Goal: Information Seeking & Learning: Learn about a topic

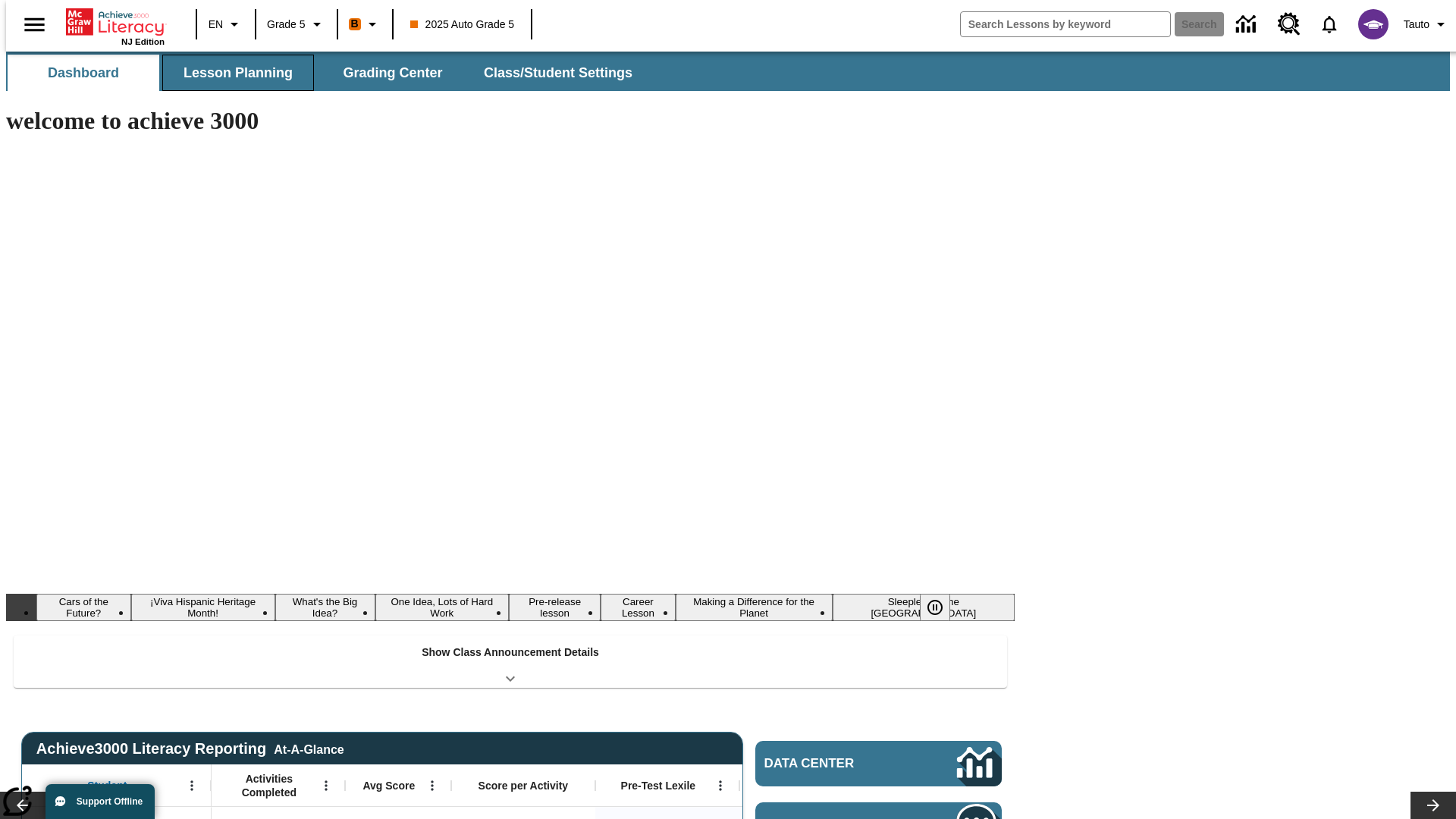
click at [232, 73] on button "Lesson Planning" at bounding box center [238, 72] width 152 height 37
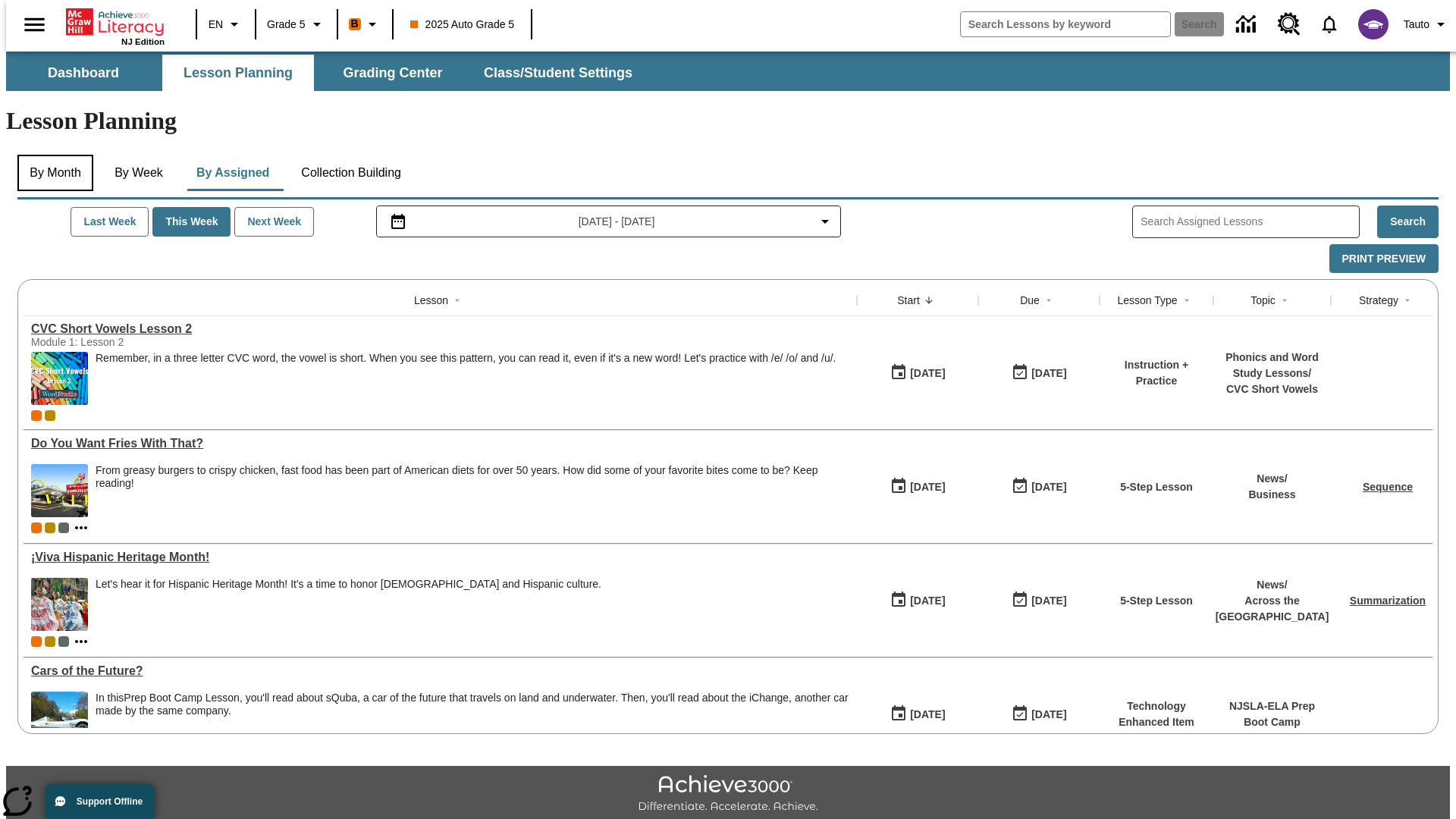
click at [50, 155] on button "By Month" at bounding box center [55, 173] width 76 height 37
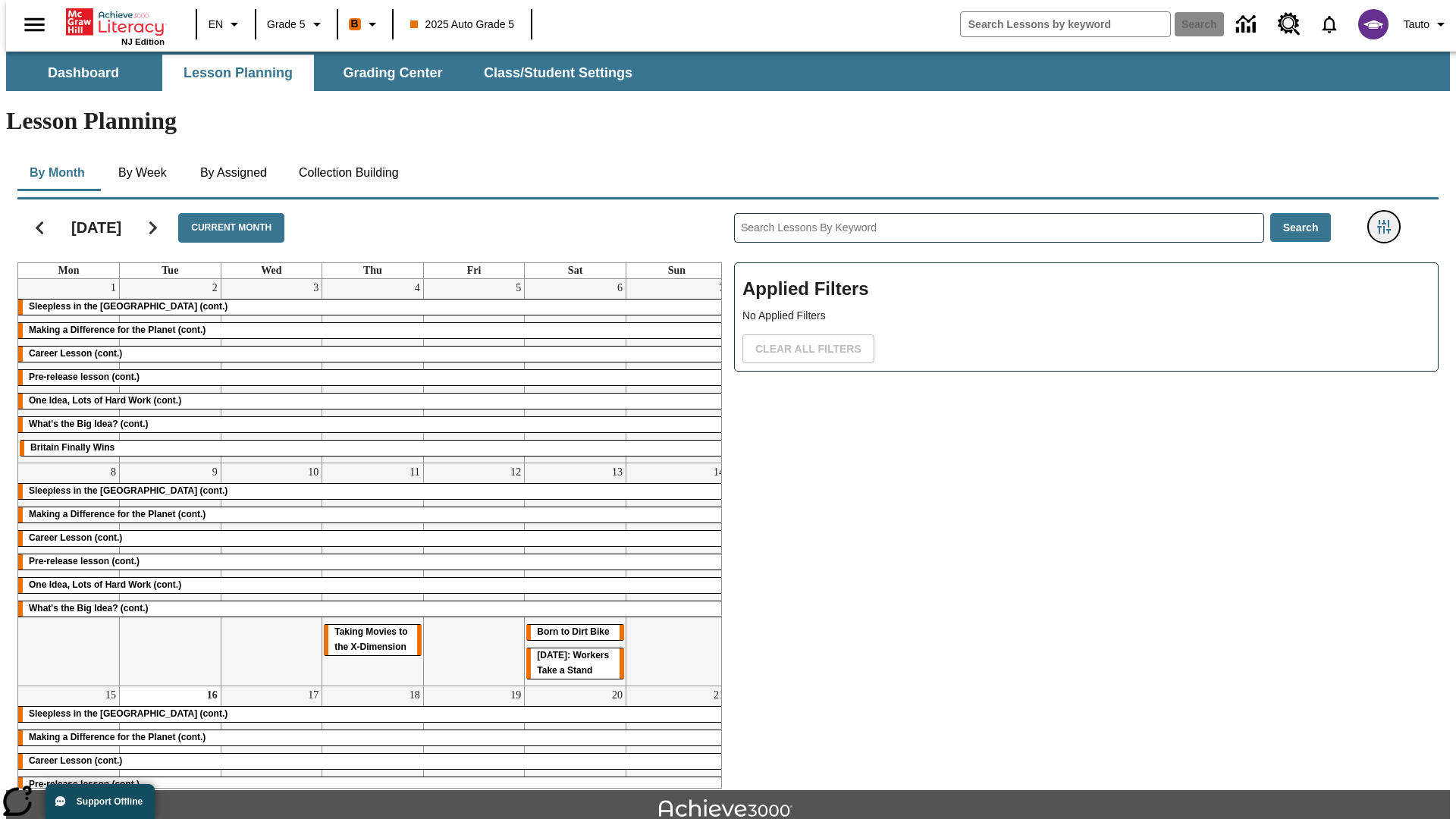
click at [1388, 220] on icon "Filters Side menu" at bounding box center [1384, 227] width 14 height 14
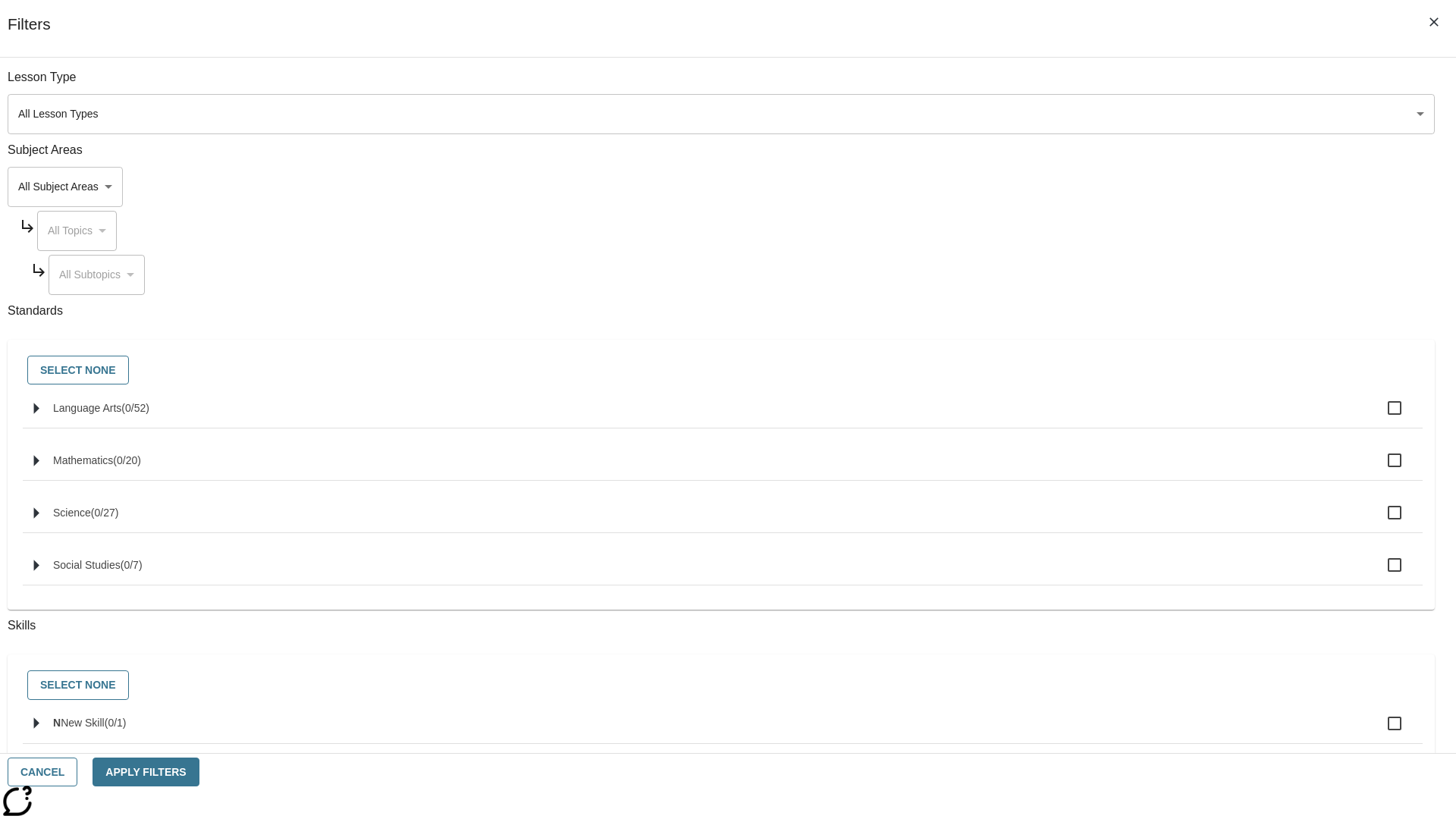
click at [1092, 113] on body "Skip to main content NJ Edition EN Grade 5 B 2025 Auto Grade 5 Search 0 Tauto D…" at bounding box center [728, 469] width 1443 height 836
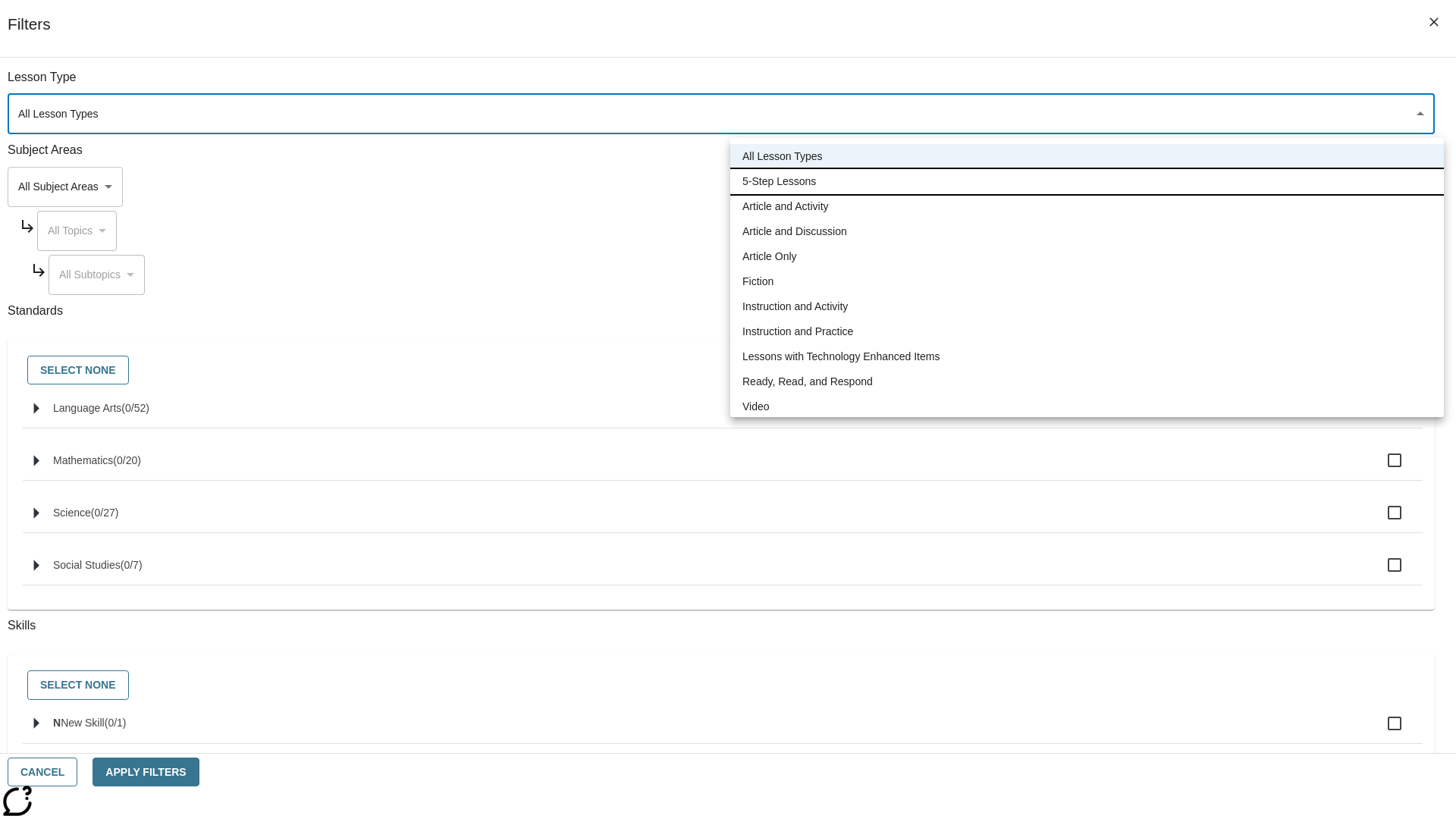
click at [1087, 182] on li "5-Step Lessons" at bounding box center [1087, 181] width 714 height 25
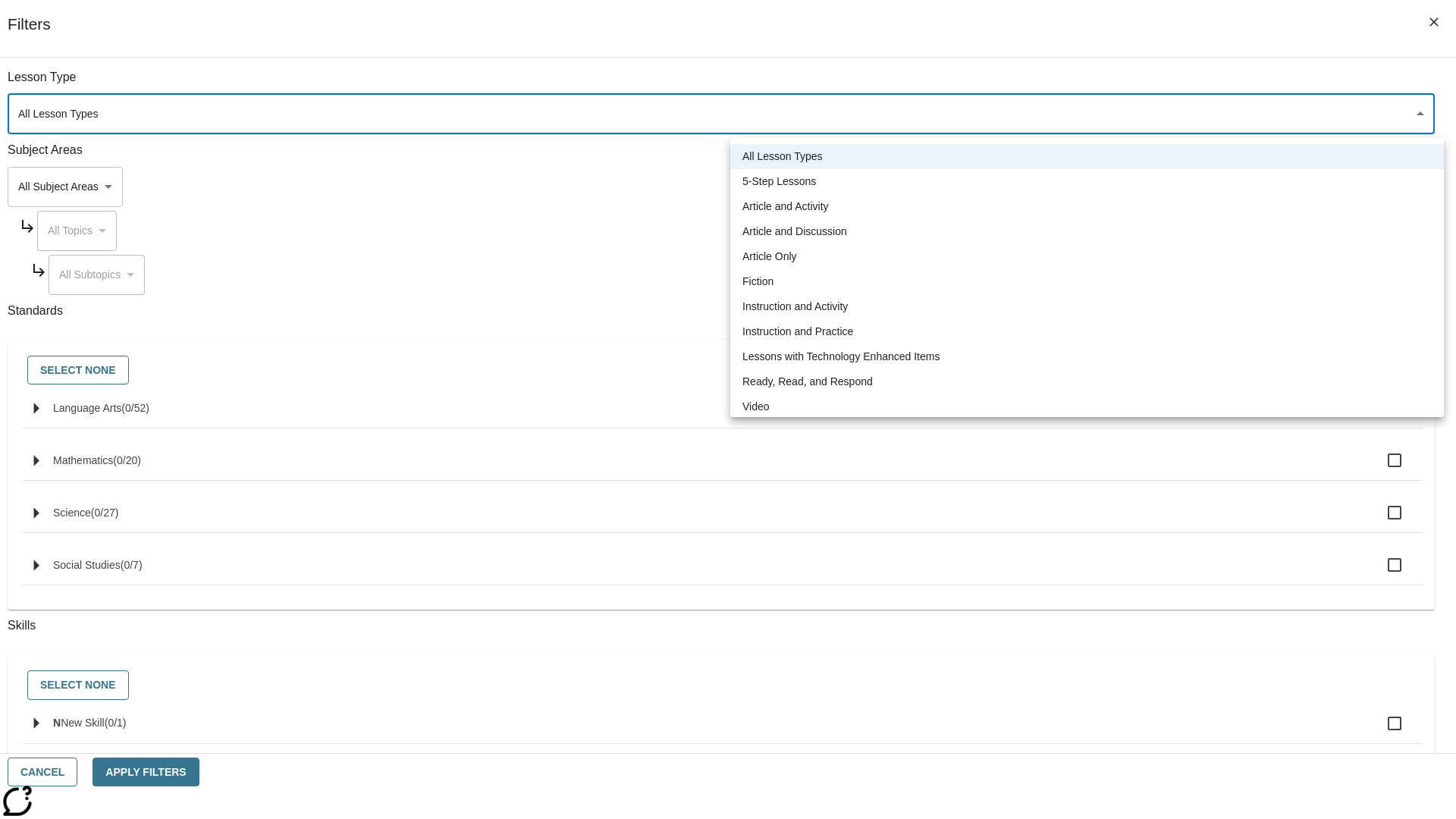
type input "1"
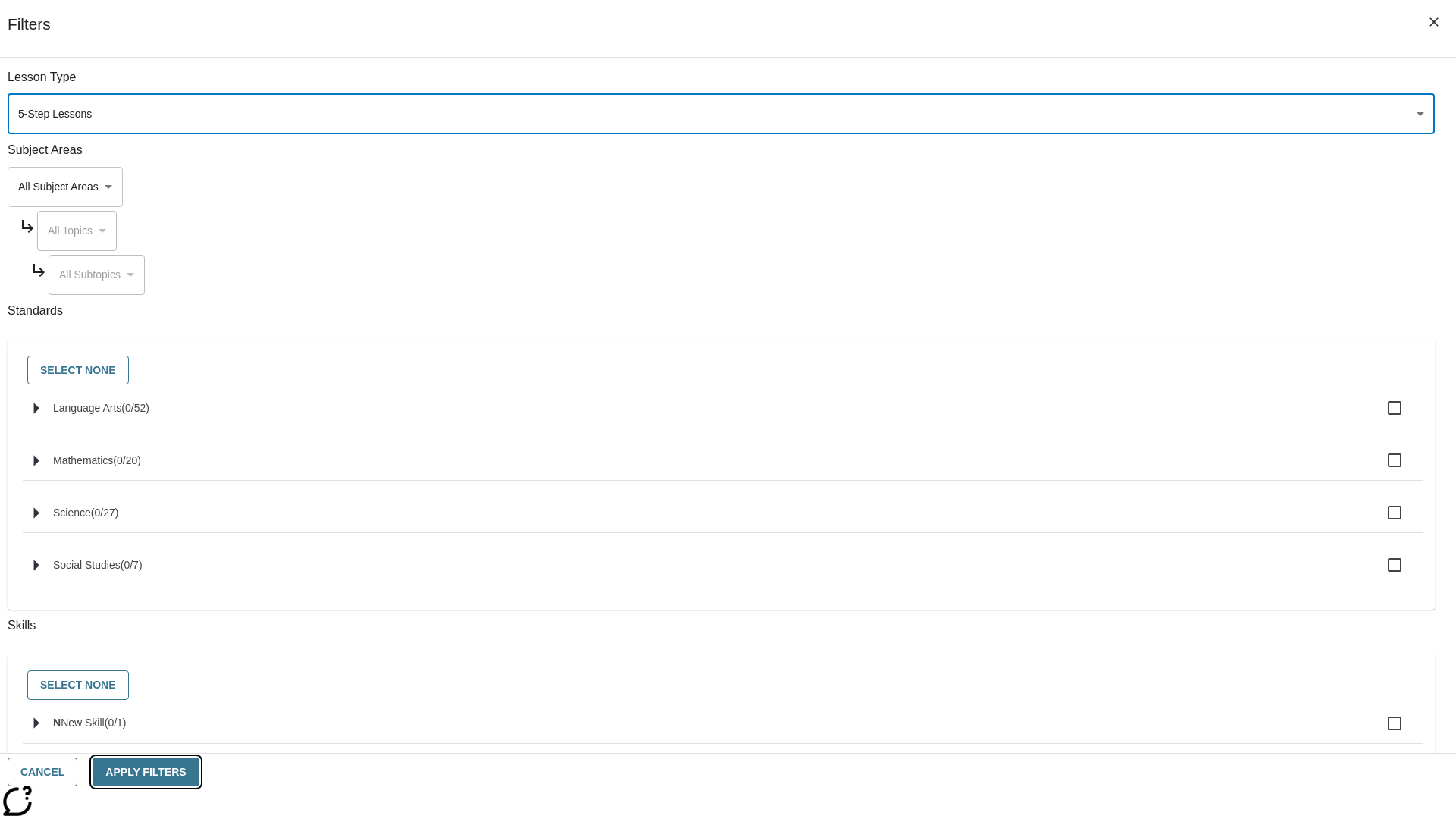
click at [198, 772] on button "Apply Filters" at bounding box center [146, 772] width 107 height 30
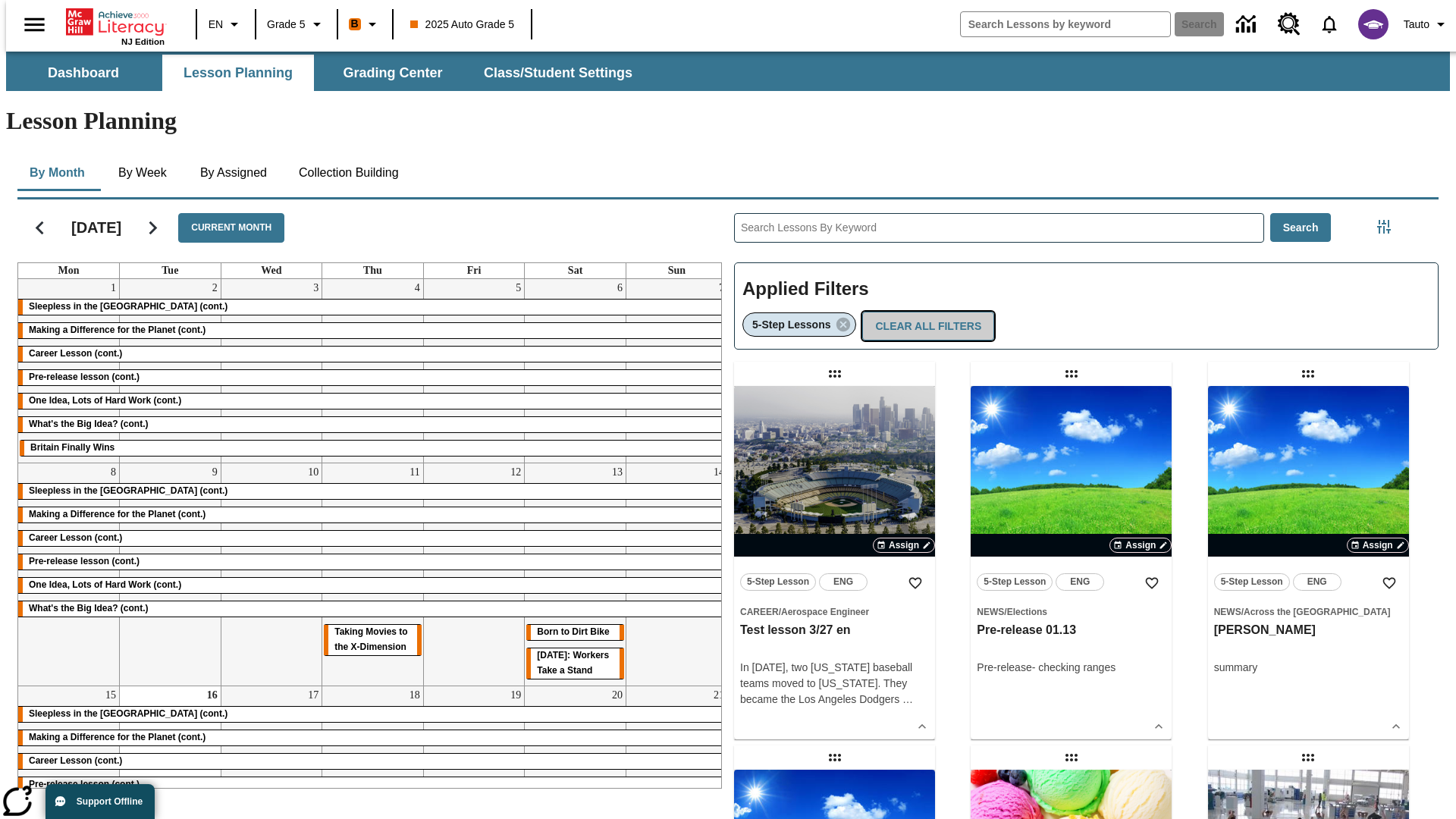
click at [924, 312] on button "Clear All Filters" at bounding box center [928, 327] width 132 height 30
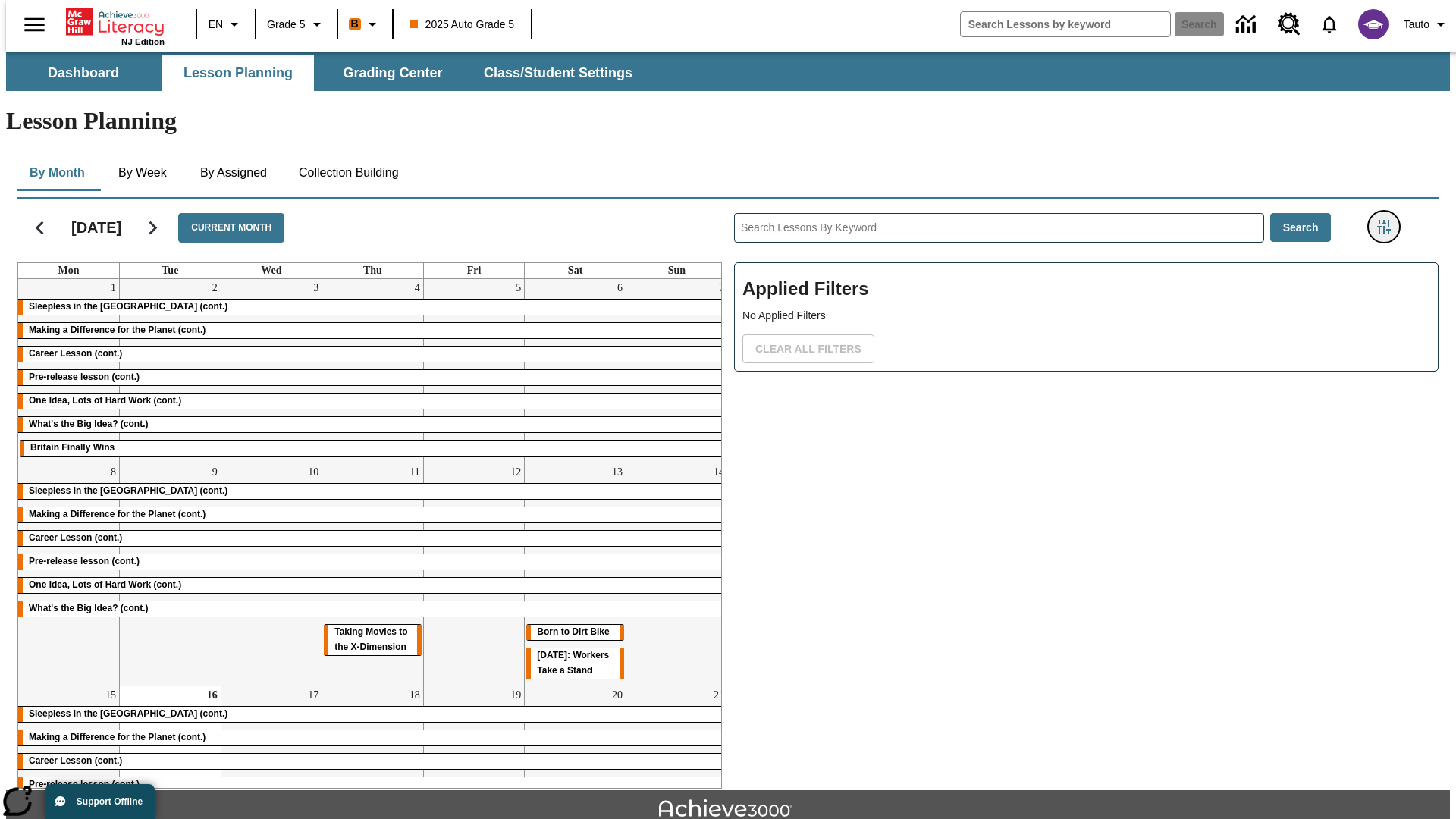
click at [1388, 220] on icon "Filters Side menu" at bounding box center [1384, 227] width 14 height 14
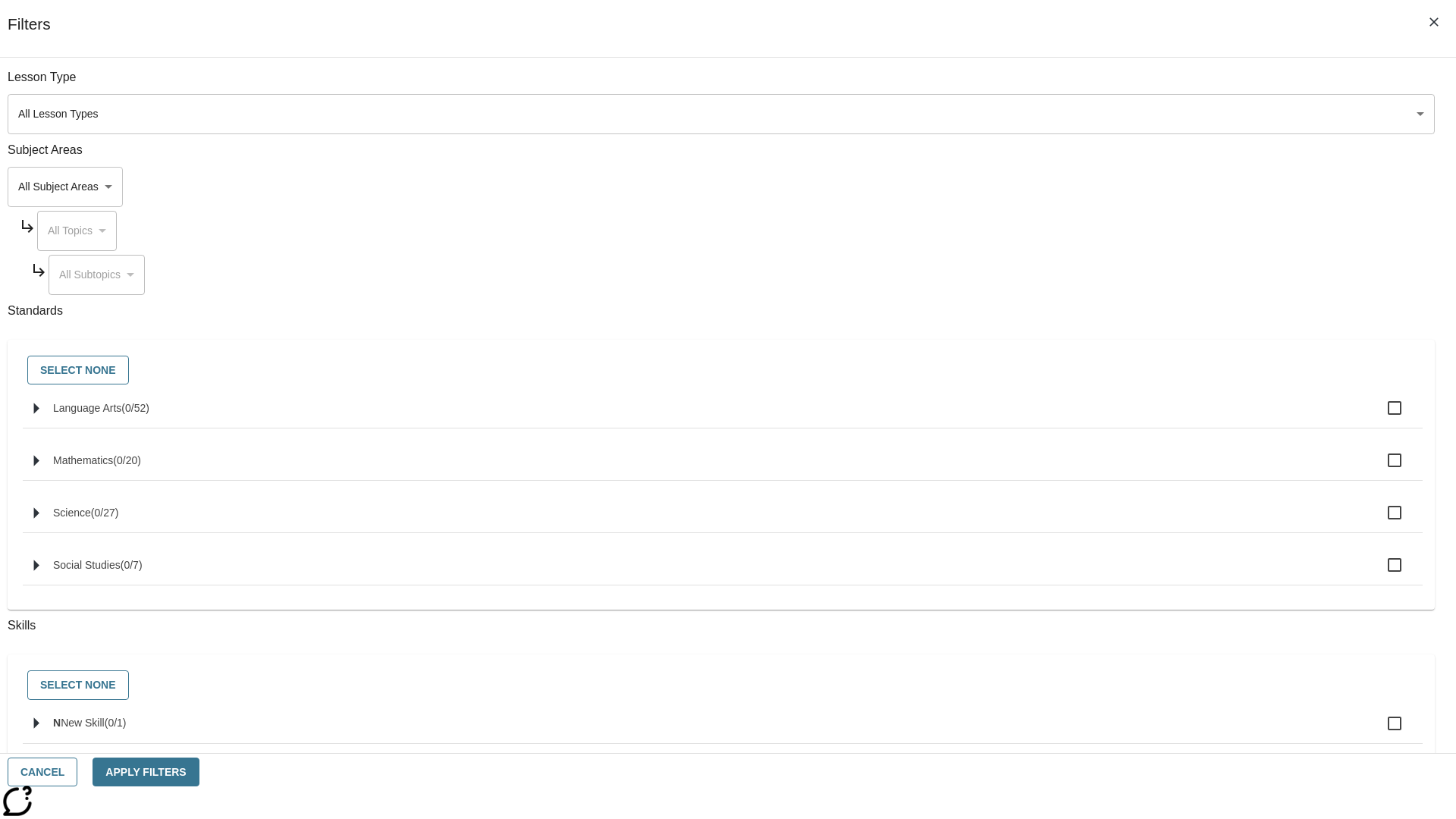
click at [1092, 186] on body "Skip to main content NJ Edition EN Grade 5 B 2025 Auto Grade 5 Search 0 Tauto D…" at bounding box center [728, 469] width 1443 height 836
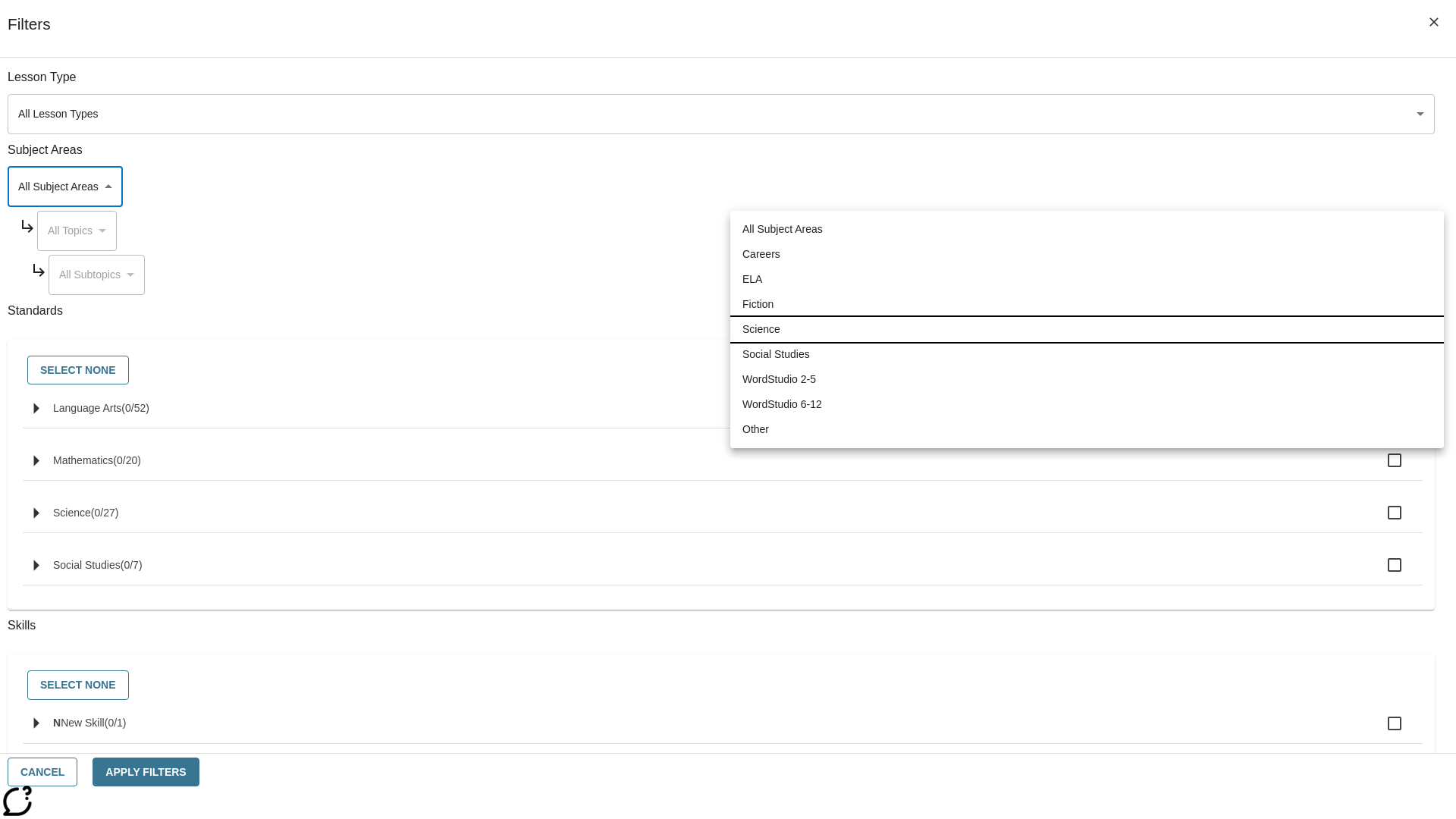
click at [1087, 329] on li "Science" at bounding box center [1087, 329] width 714 height 25
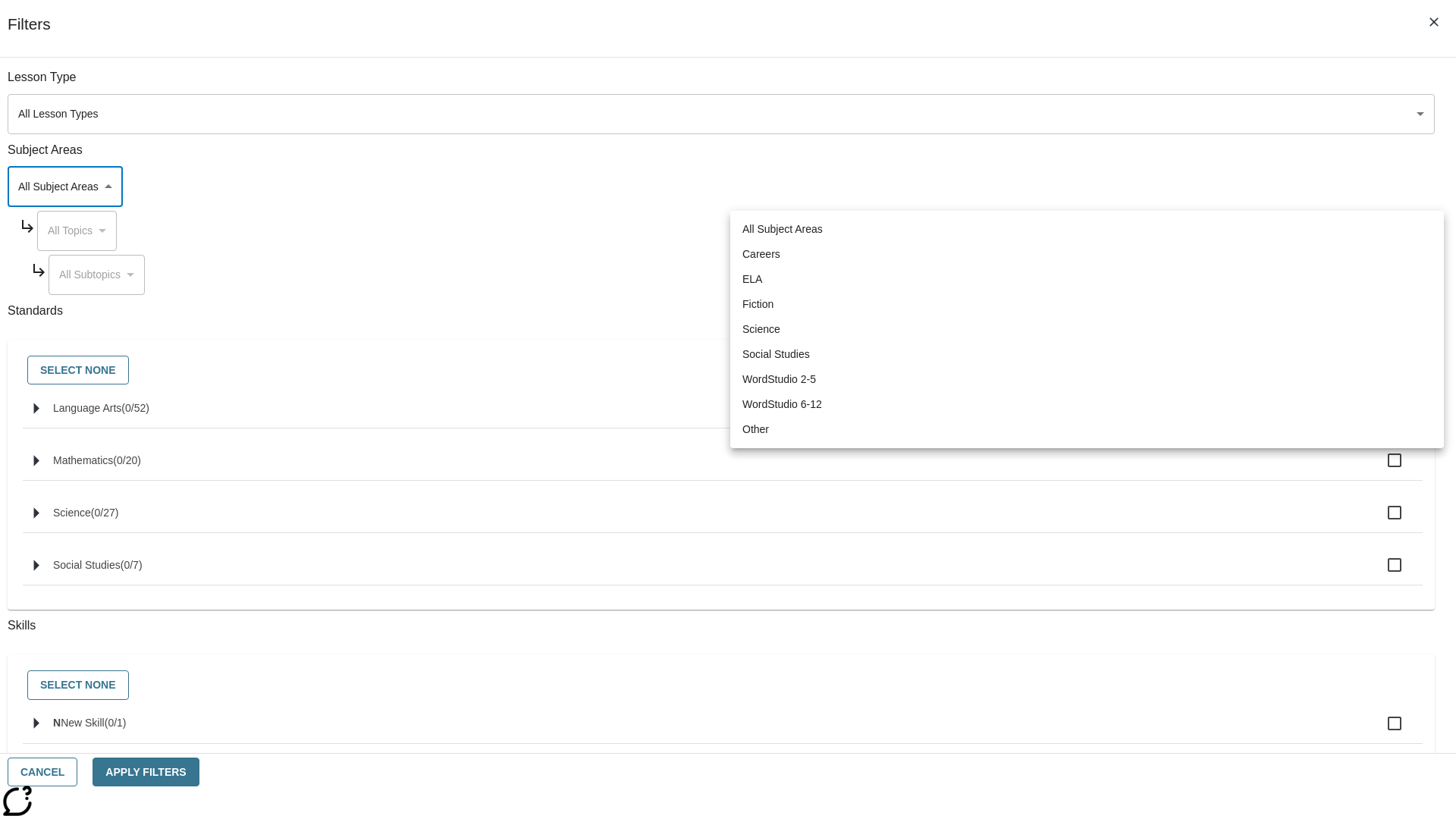
type input "2"
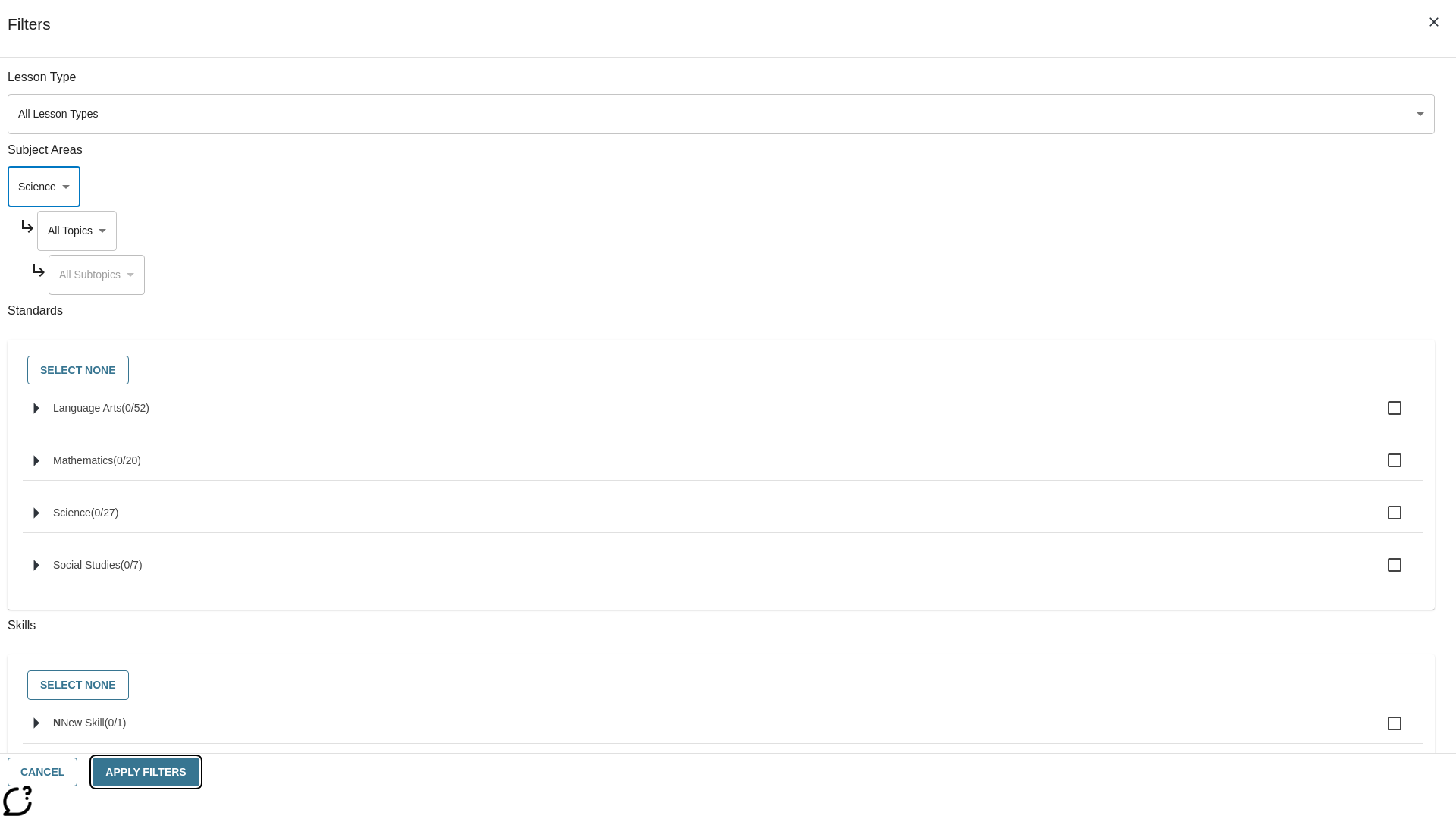
click at [198, 772] on button "Apply Filters" at bounding box center [146, 772] width 107 height 30
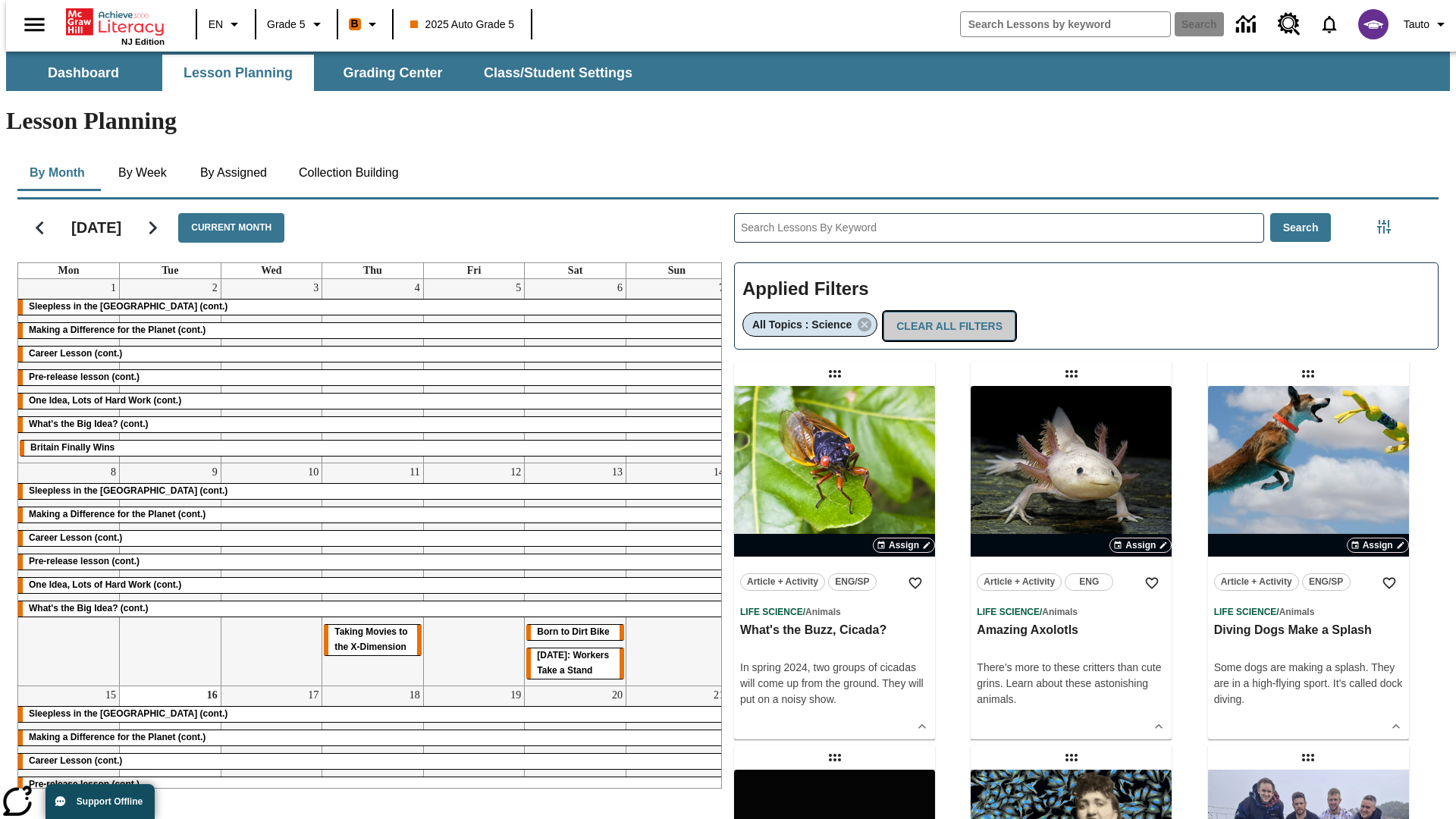
click at [943, 312] on button "Clear All Filters" at bounding box center [950, 327] width 132 height 30
click at [1388, 220] on icon "Filters Side menu" at bounding box center [1384, 227] width 14 height 14
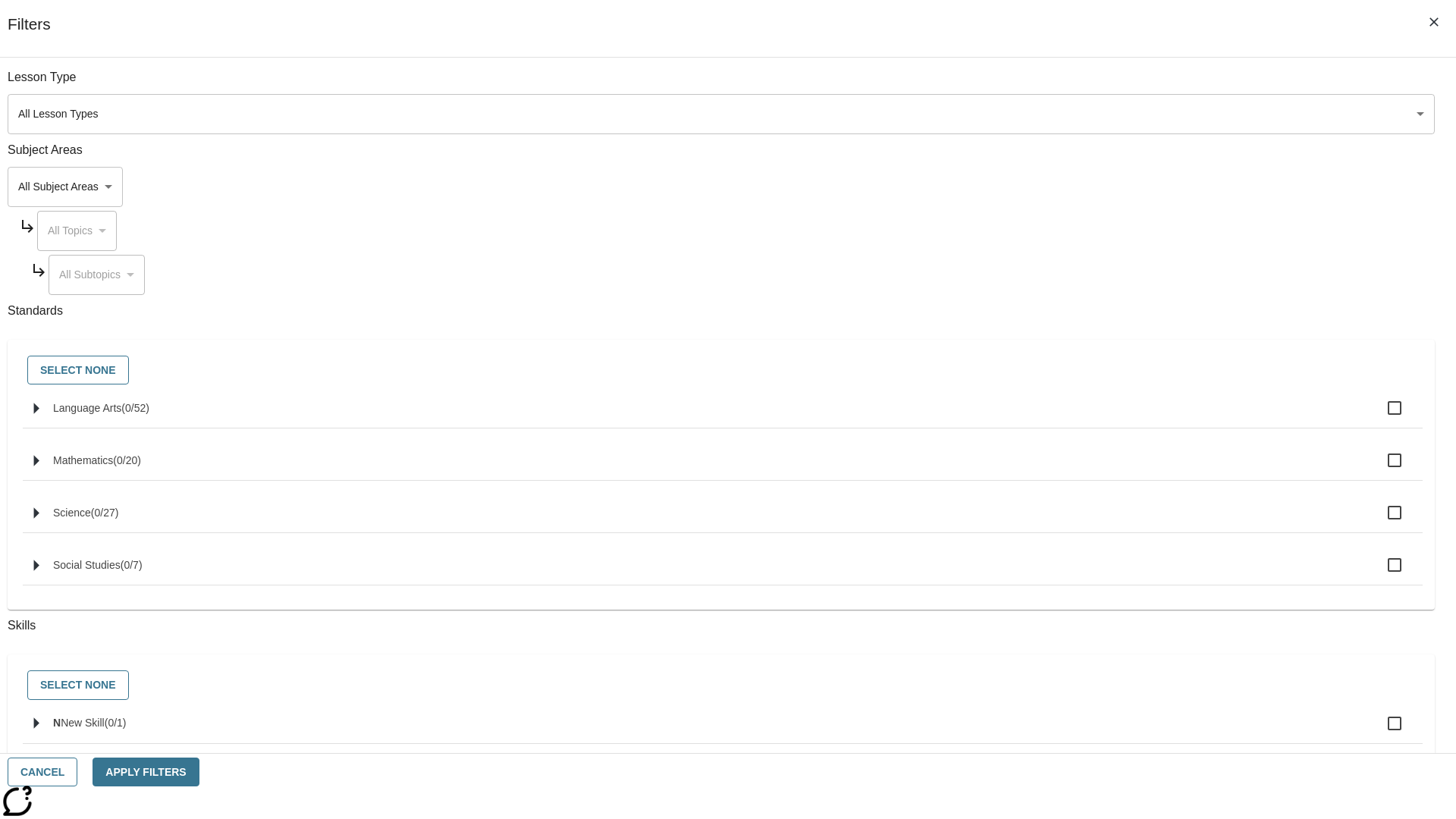
click at [121, 413] on span "Language Arts" at bounding box center [87, 408] width 68 height 12
click at [1378, 416] on input "Language Arts ( 0 / 52 )" at bounding box center [1394, 408] width 32 height 32
checkbox input "true"
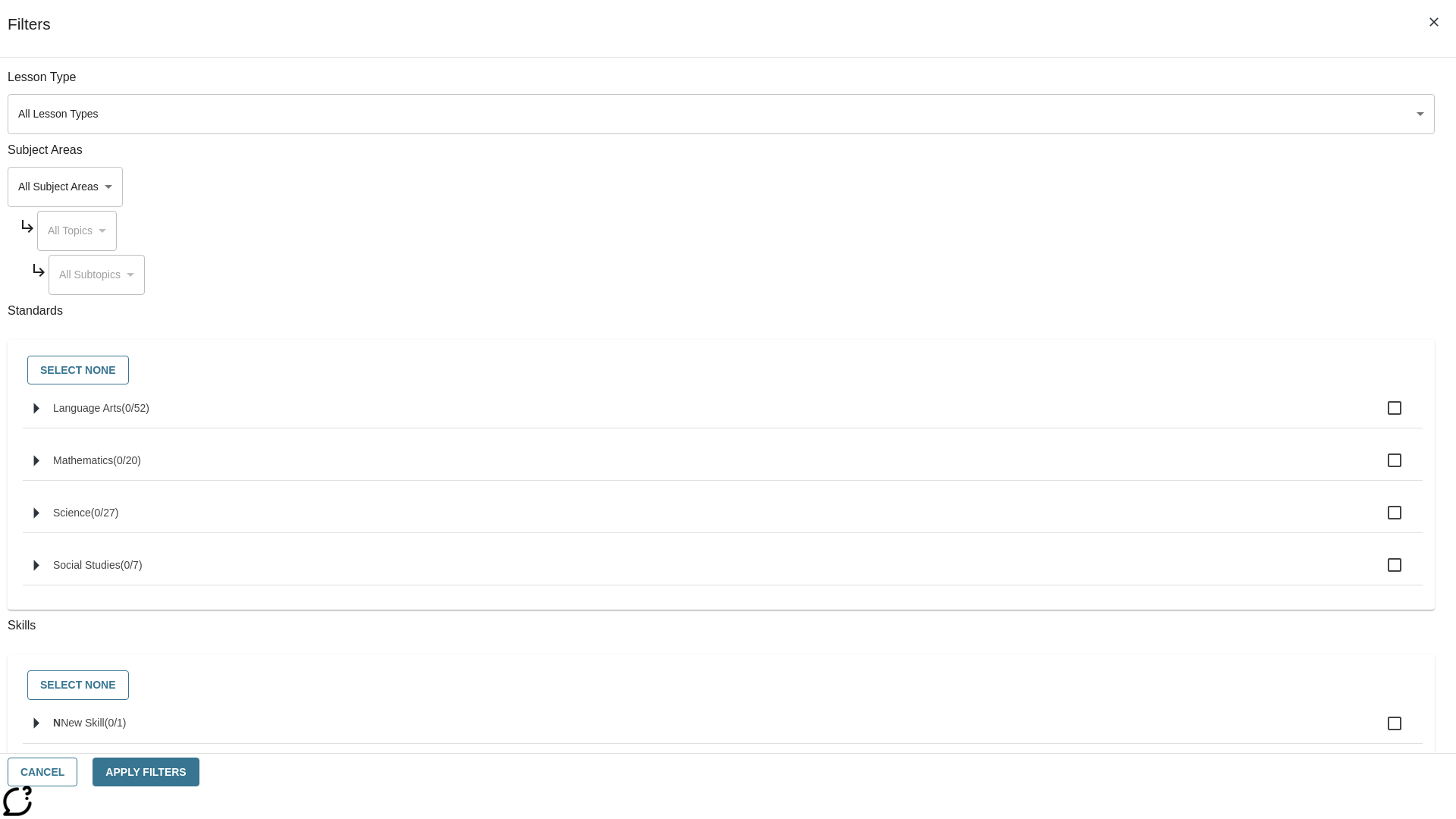
checkbox input "true"
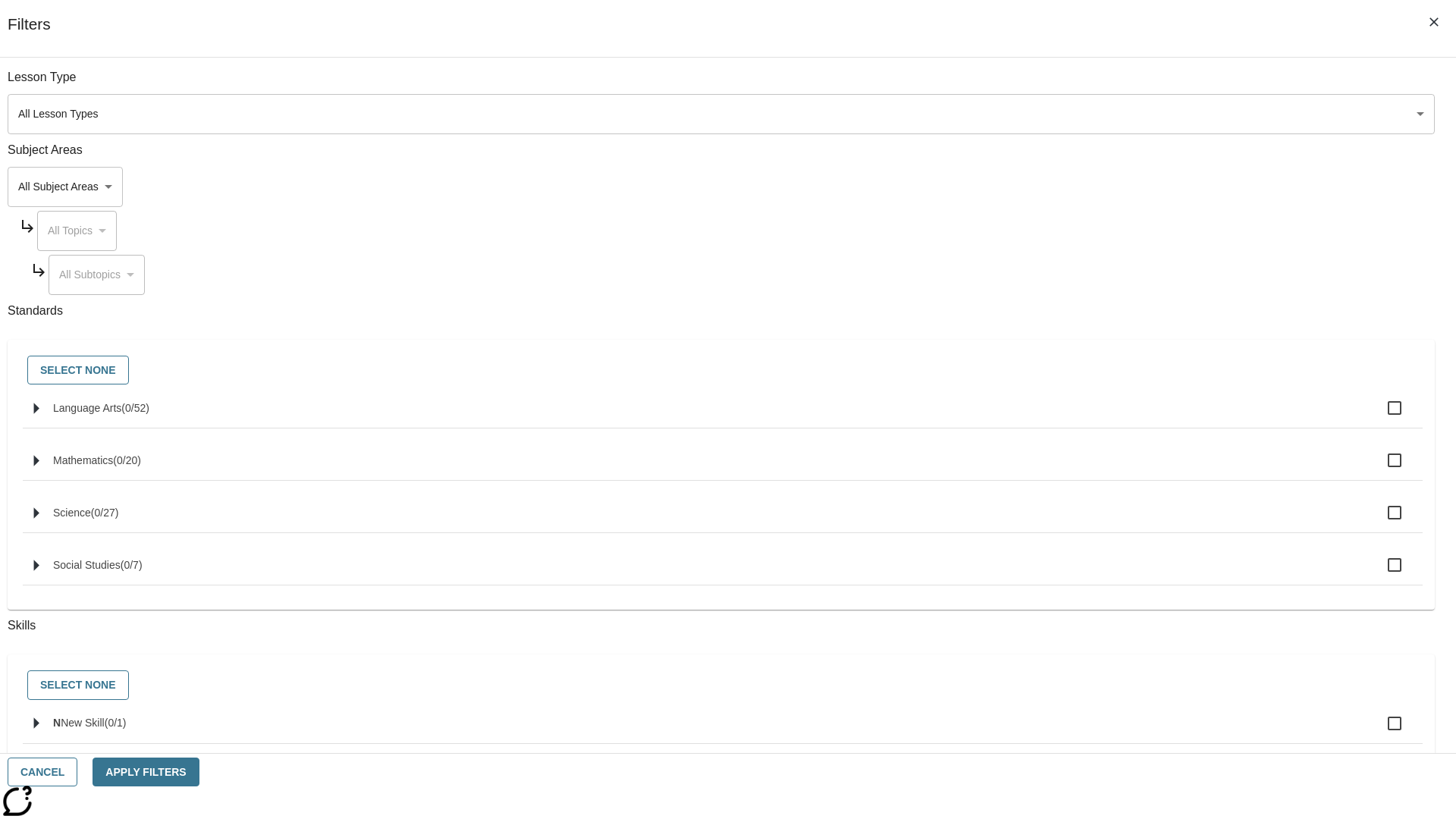
checkbox input "true"
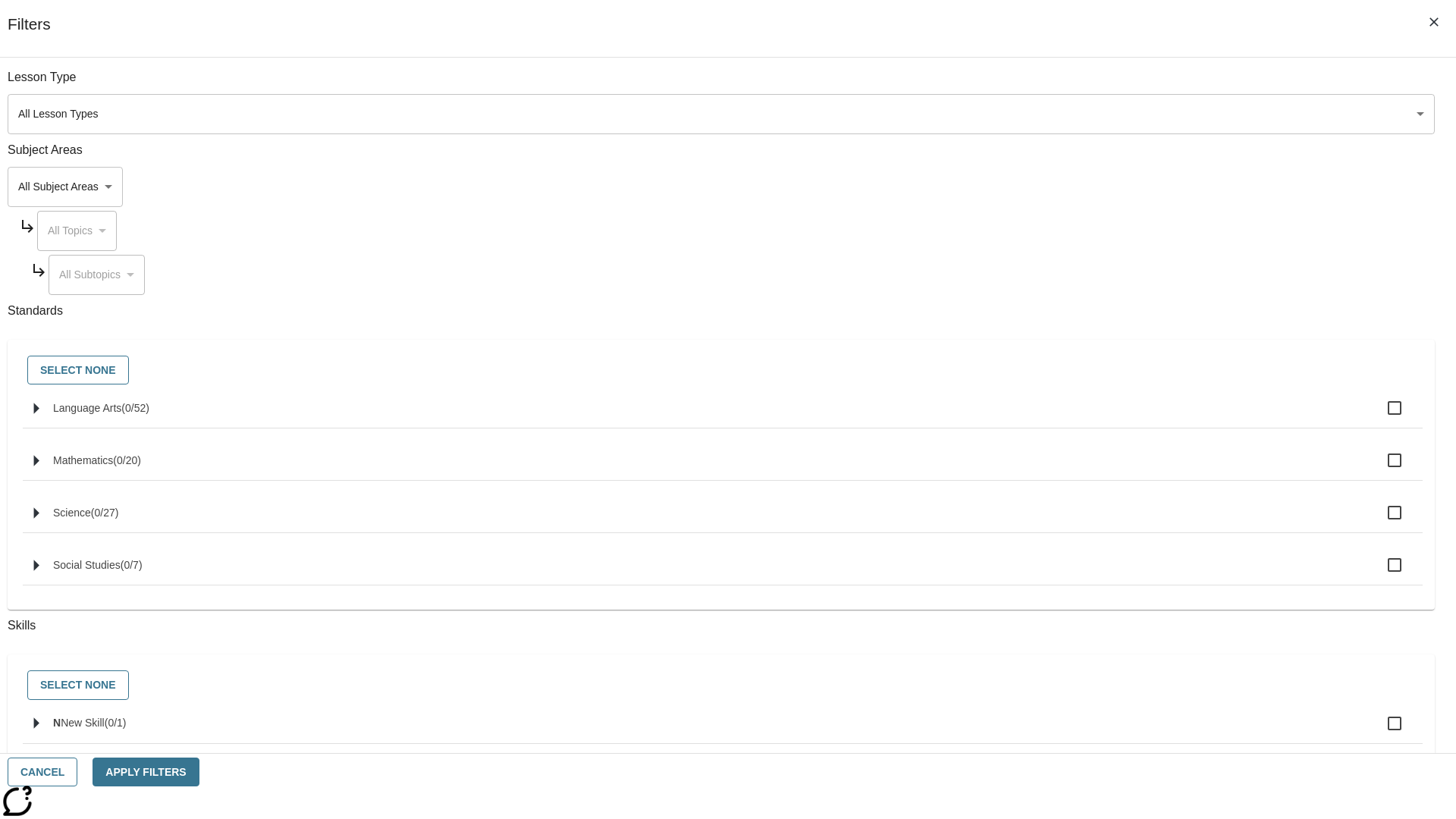
checkbox input "true"
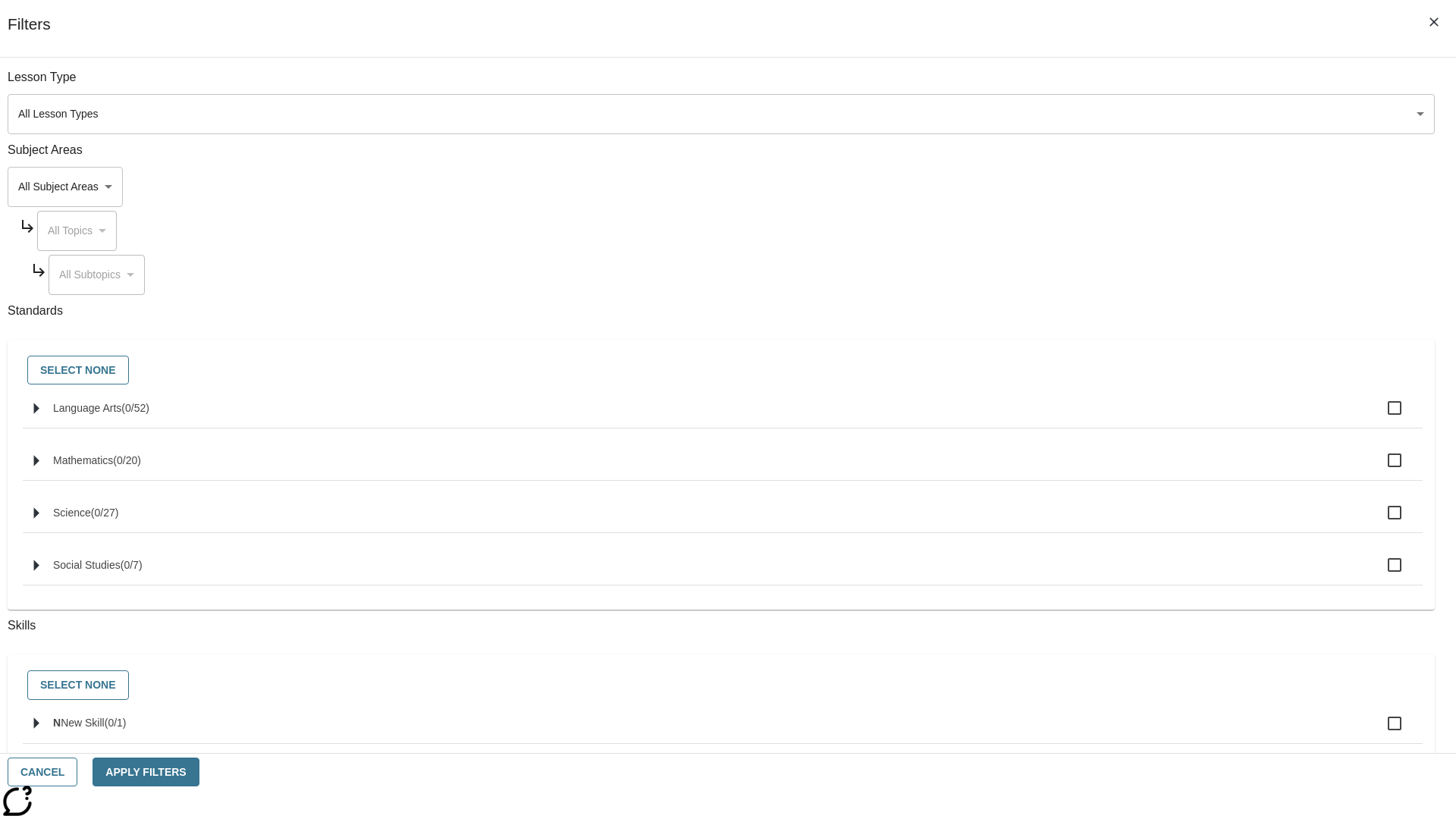
checkbox input "true"
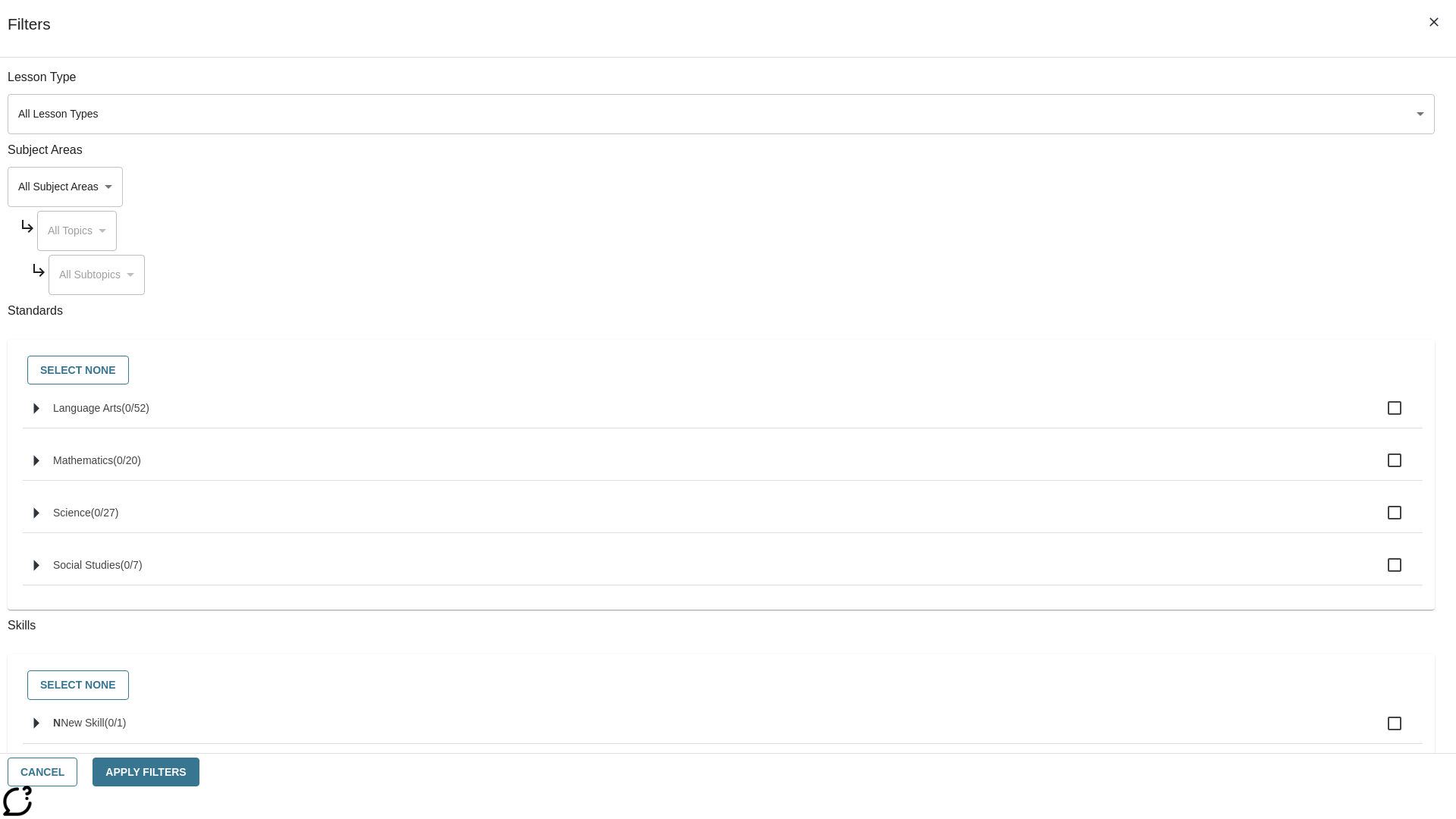
checkbox input "true"
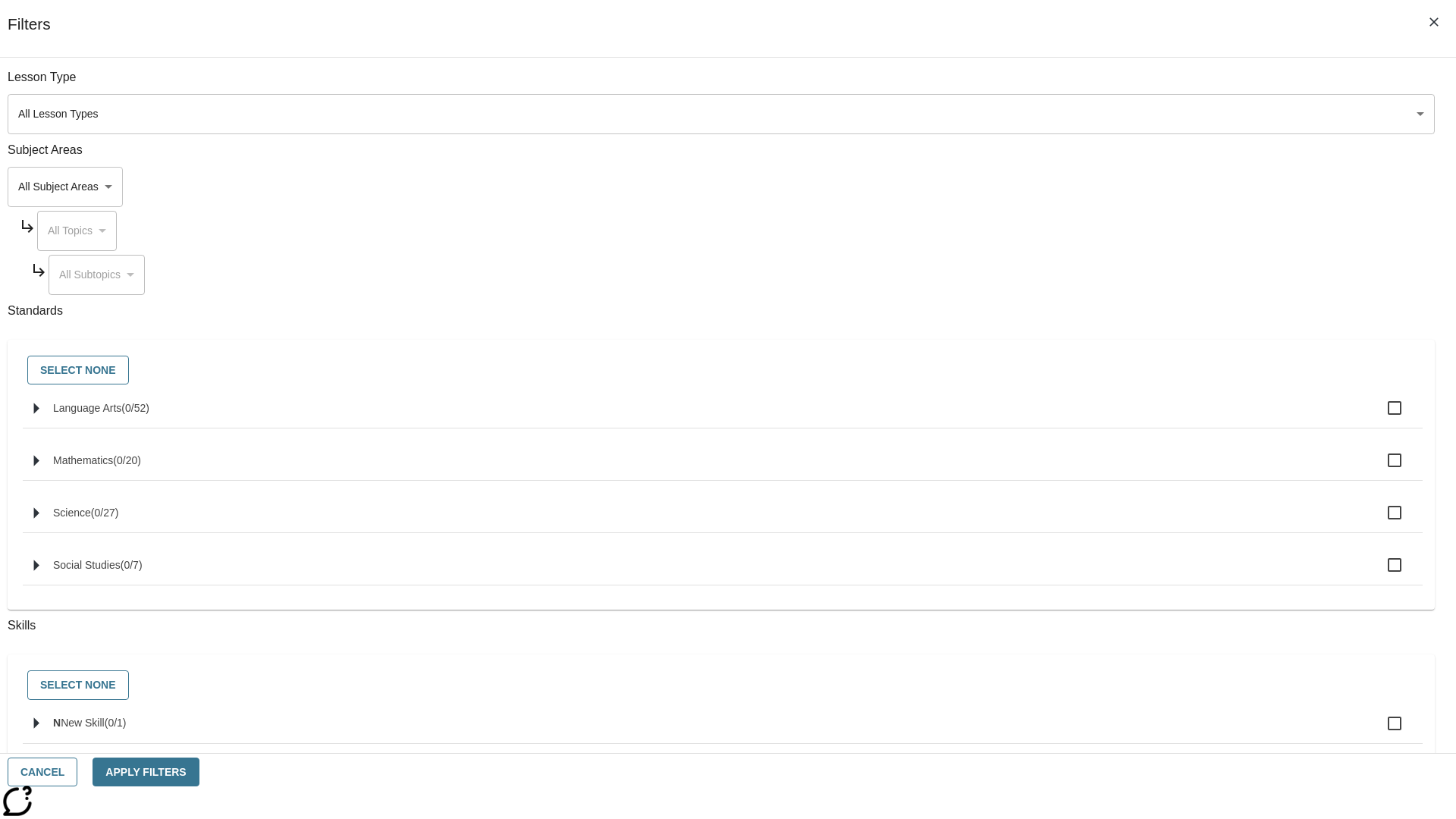
checkbox input "true"
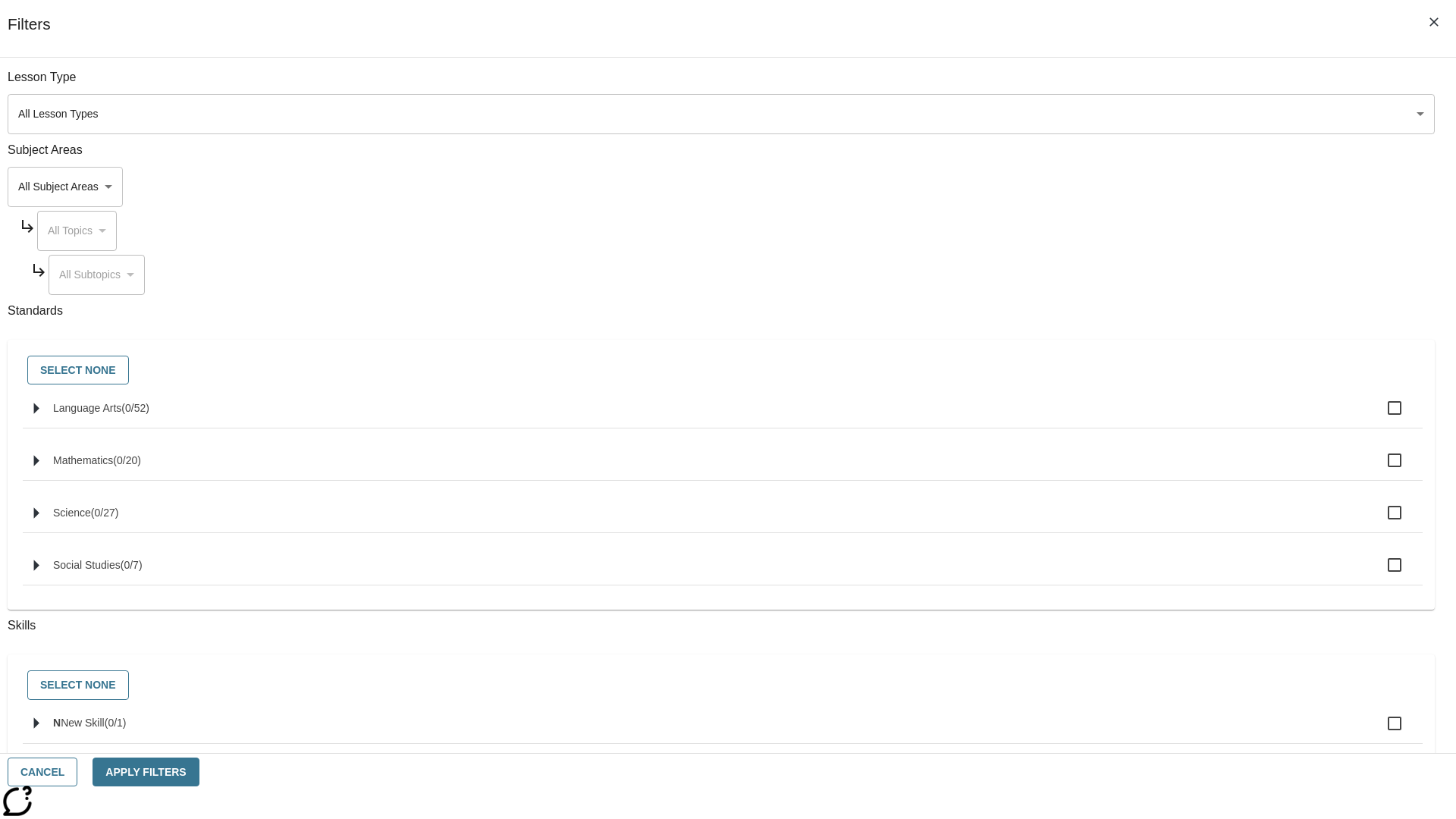
checkbox input "true"
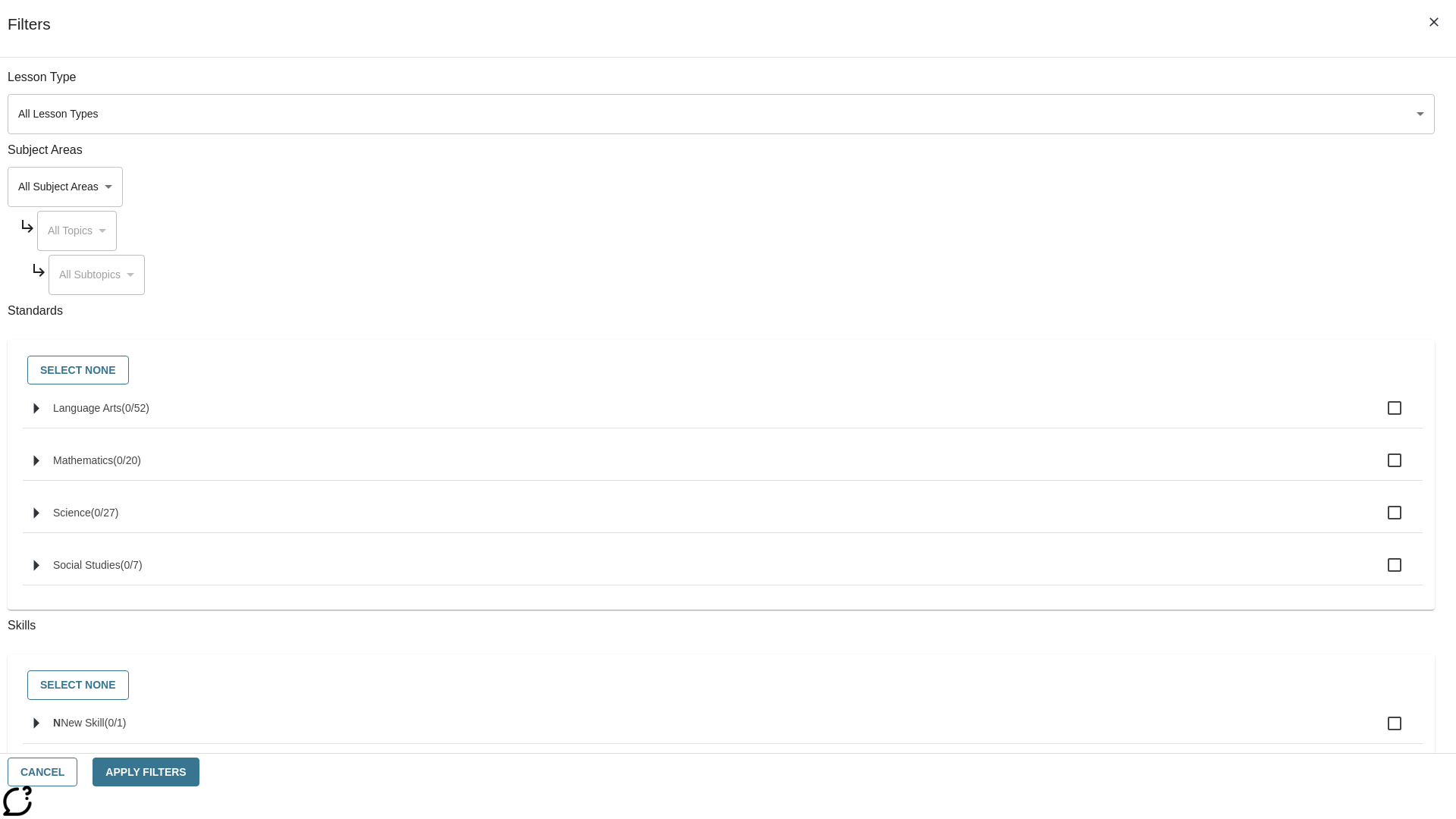
checkbox input "true"
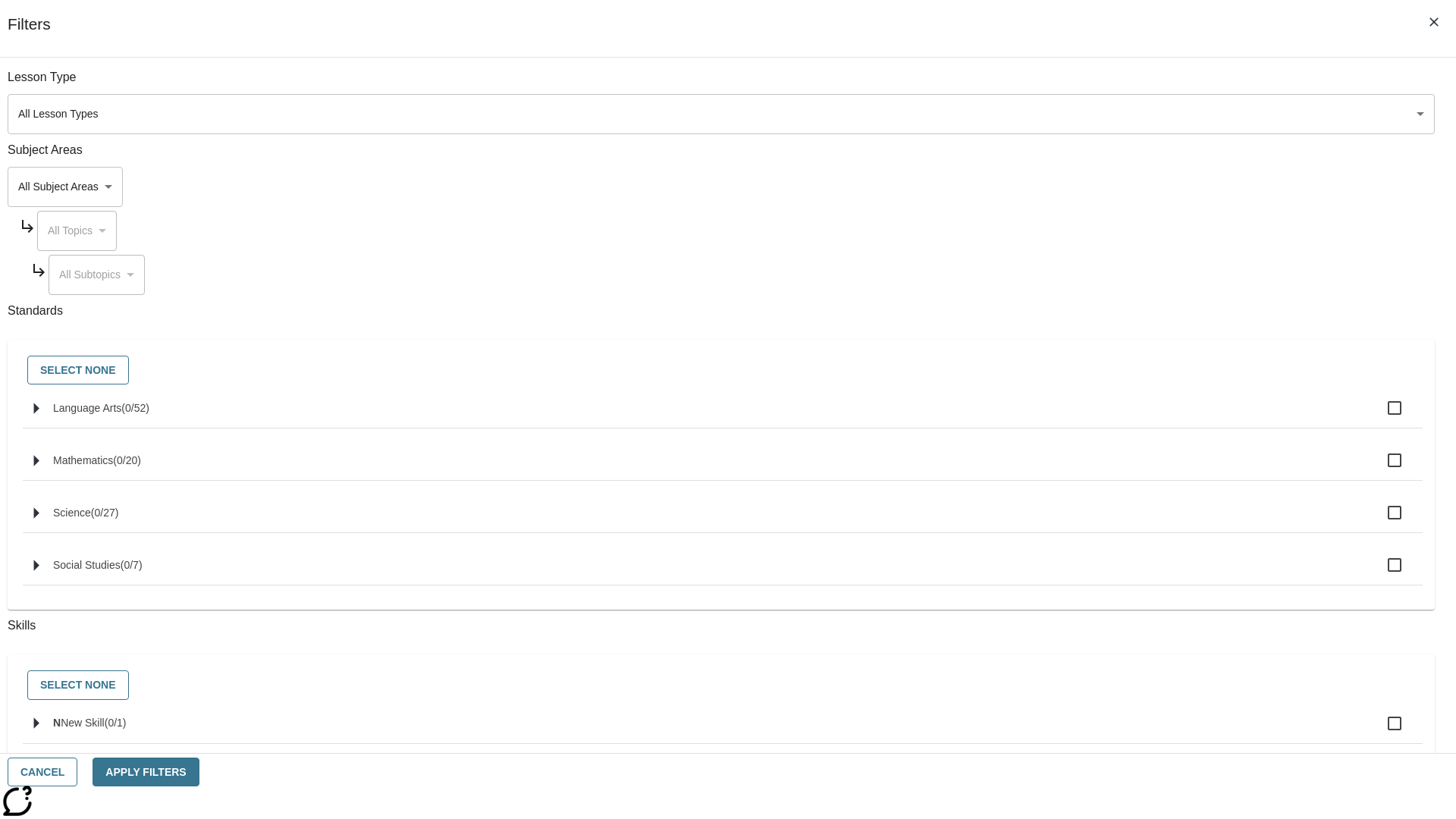
checkbox input "true"
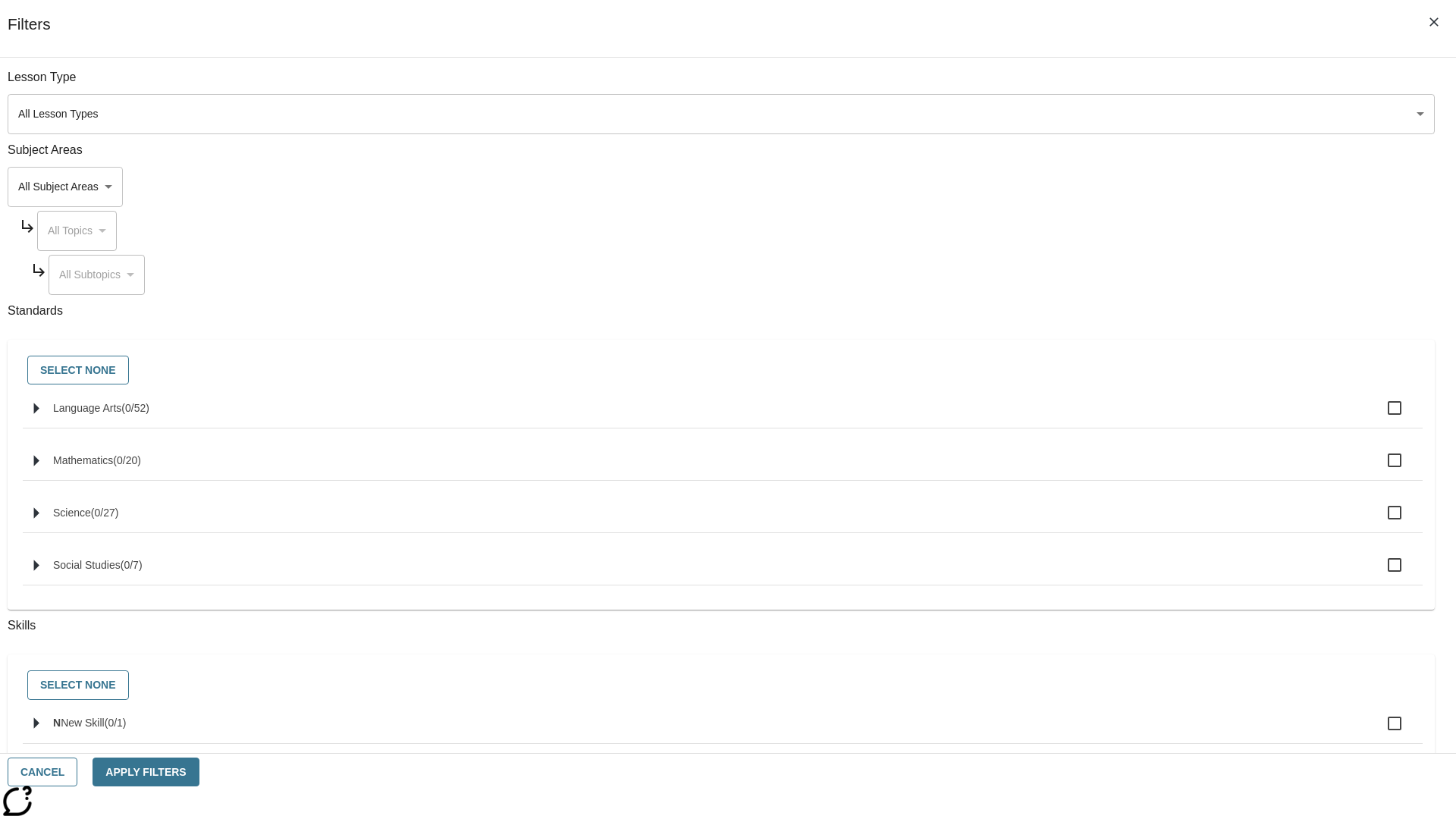
checkbox input "true"
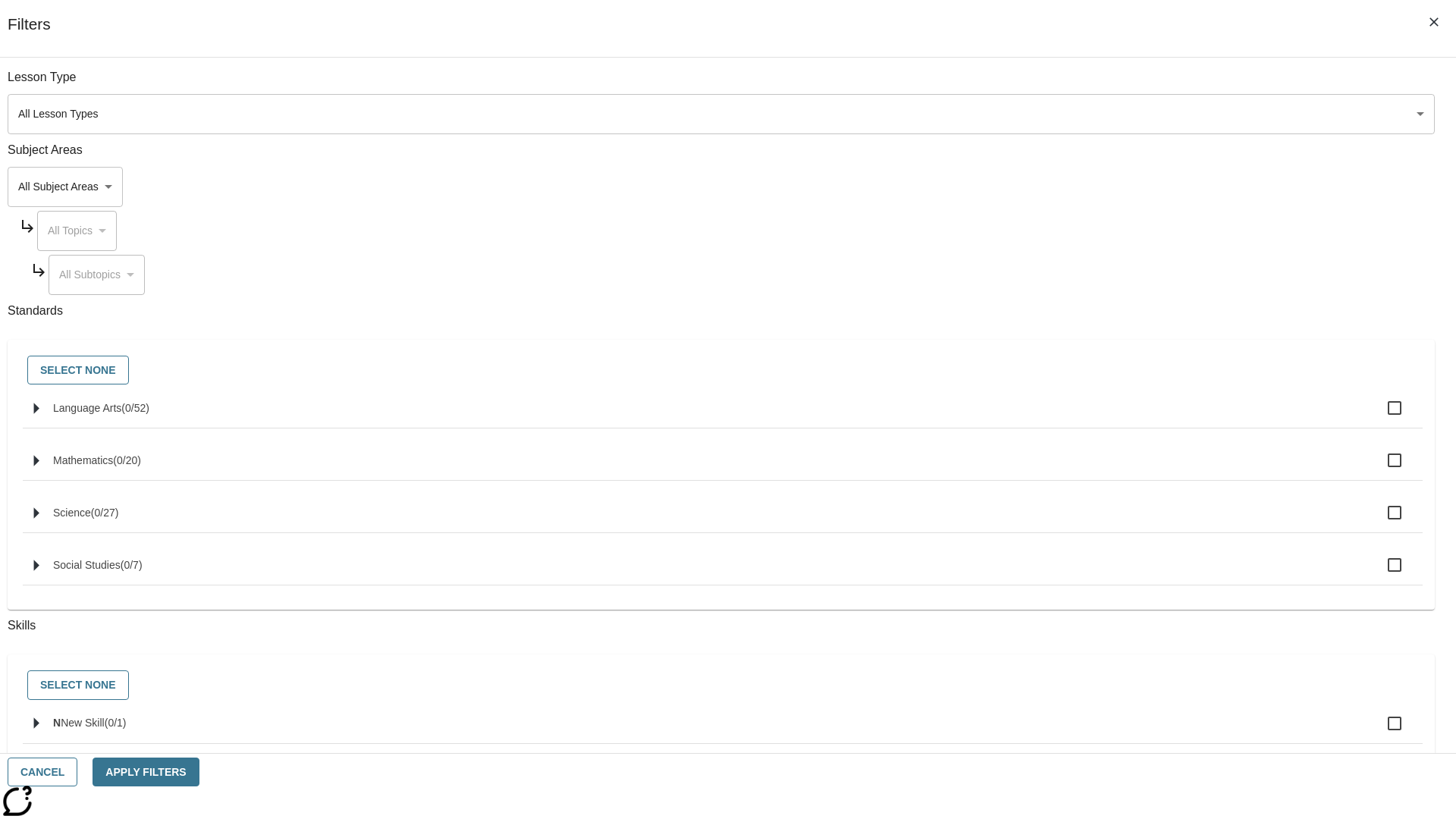
checkbox input "true"
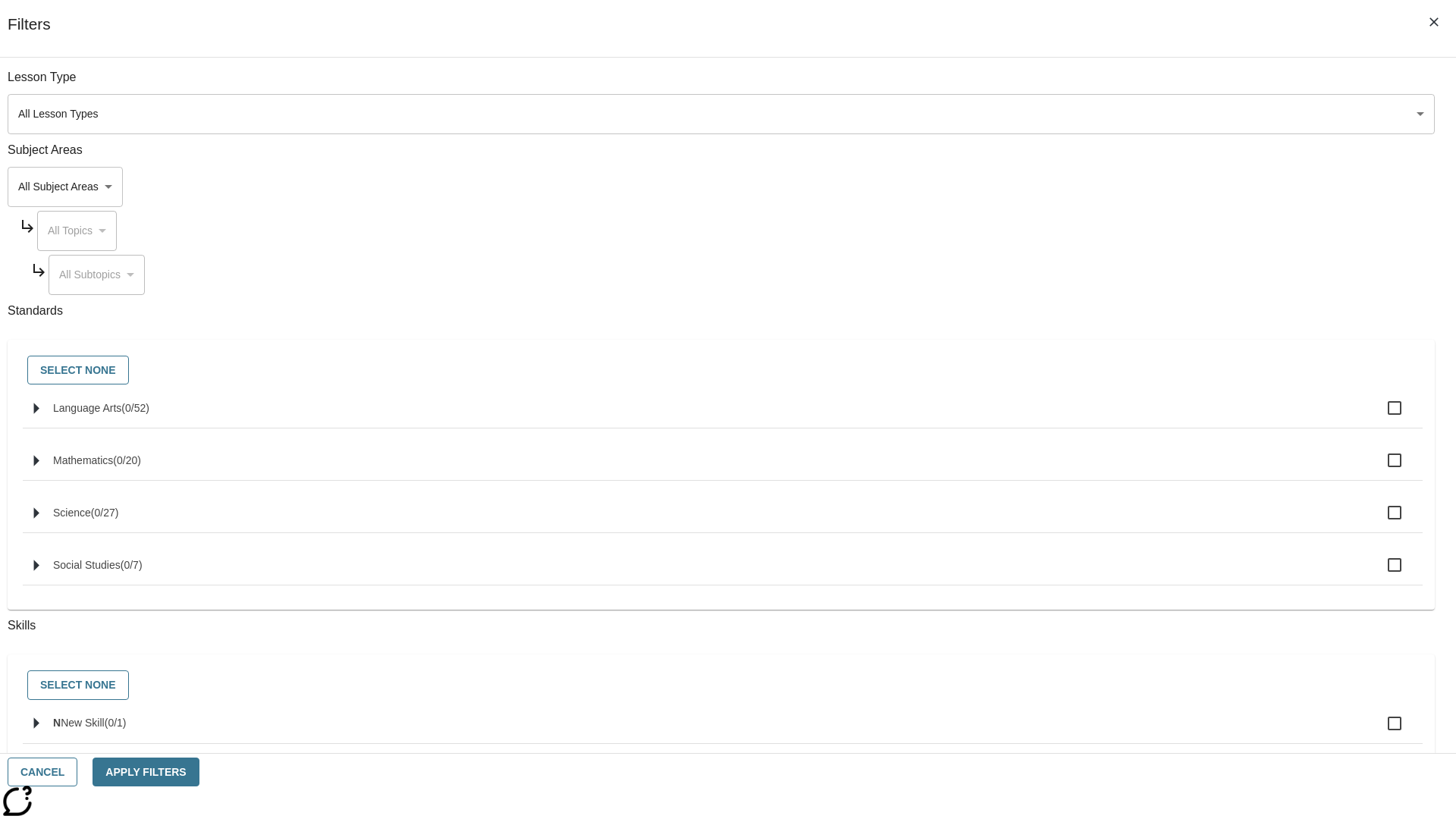
checkbox input "true"
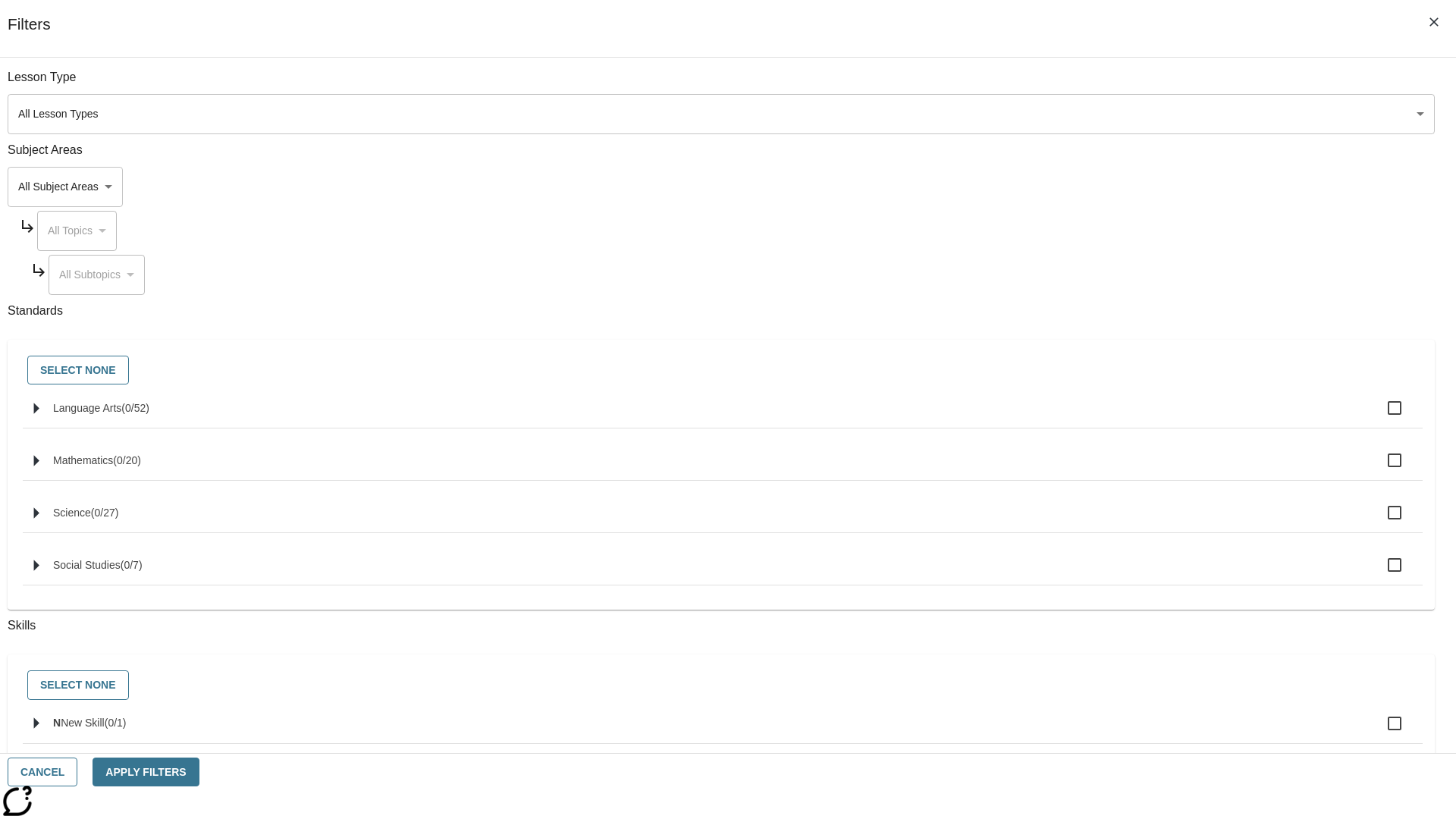
checkbox input "true"
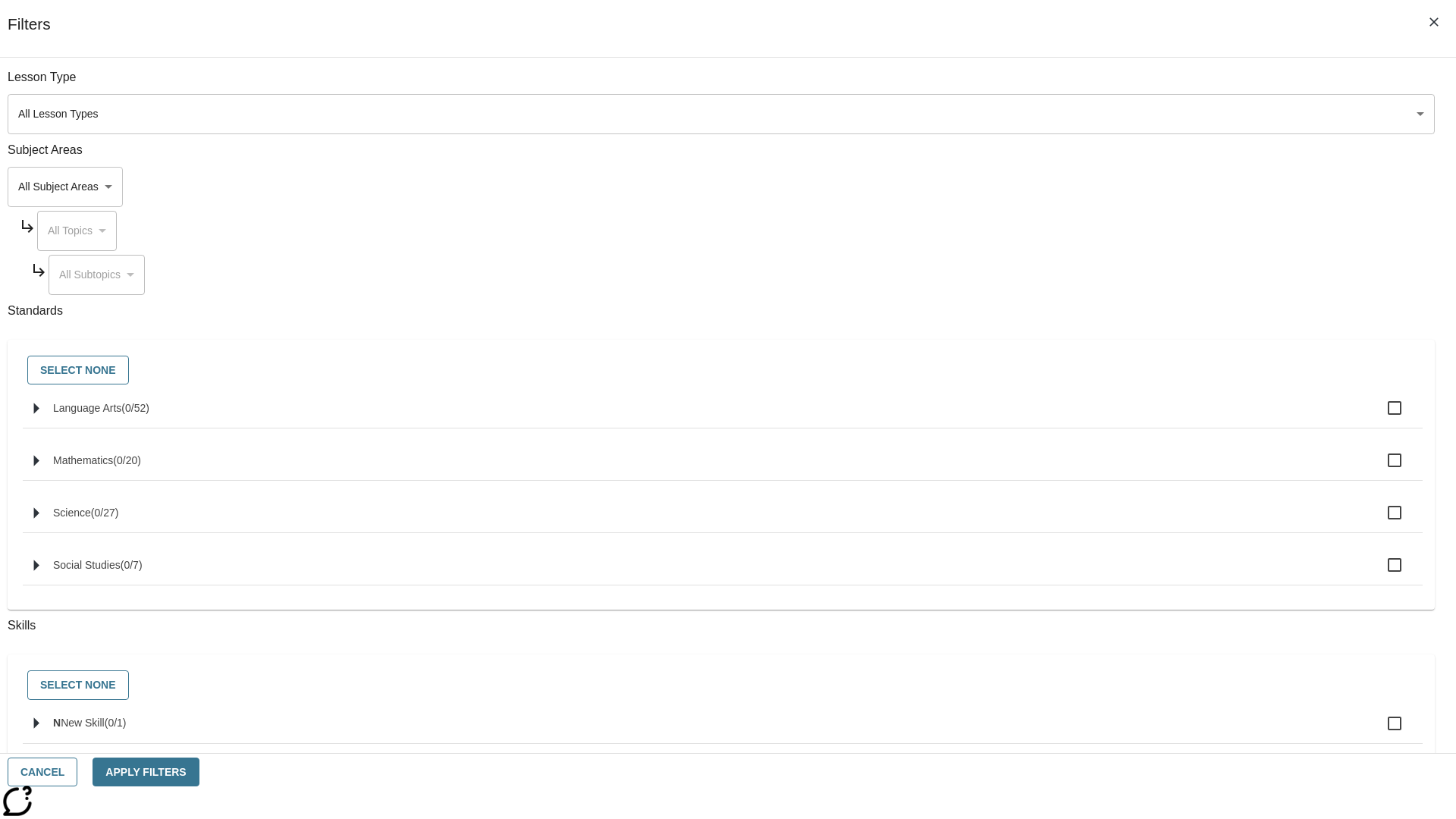
checkbox input "true"
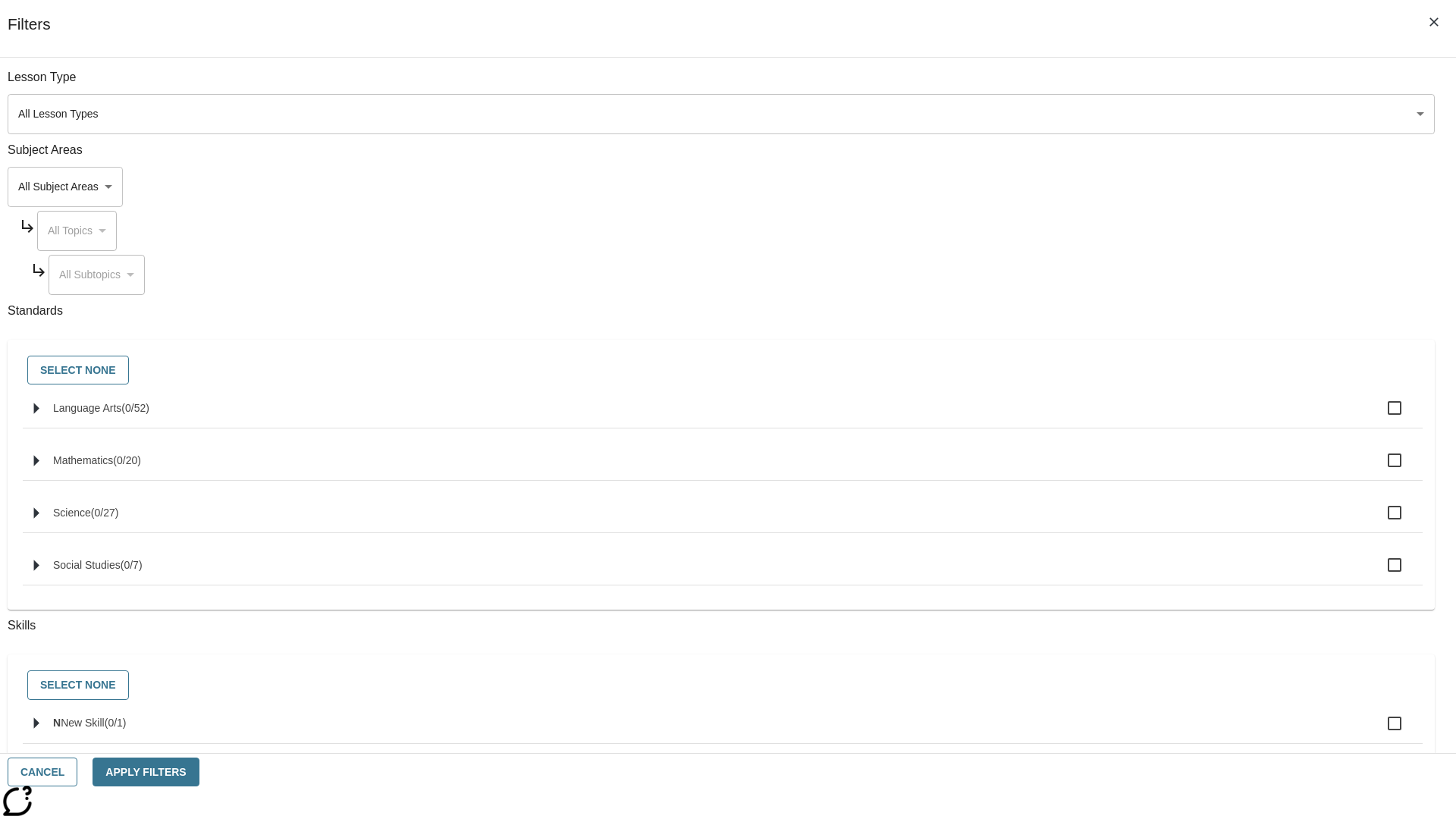
checkbox input "true"
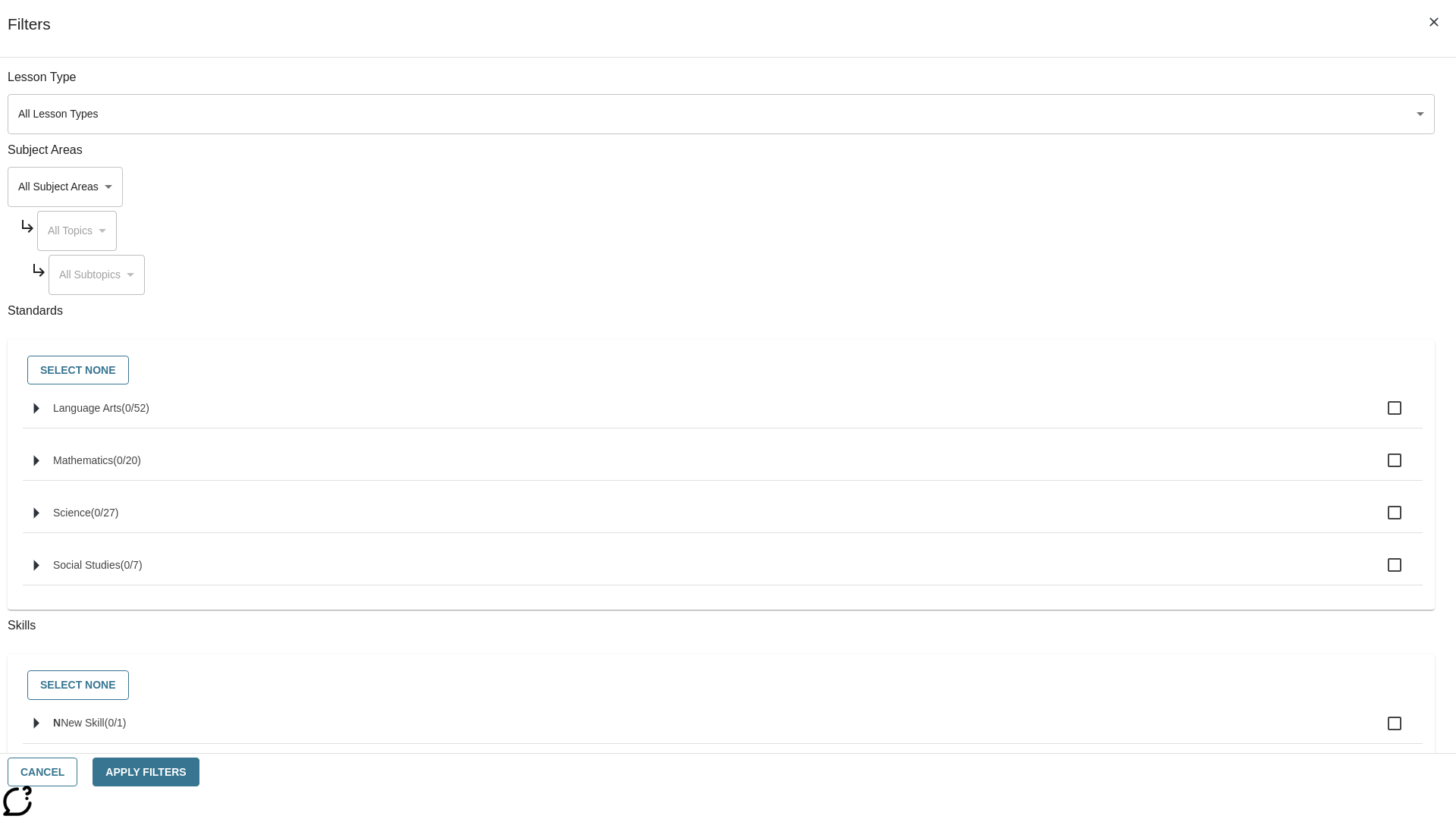
checkbox input "true"
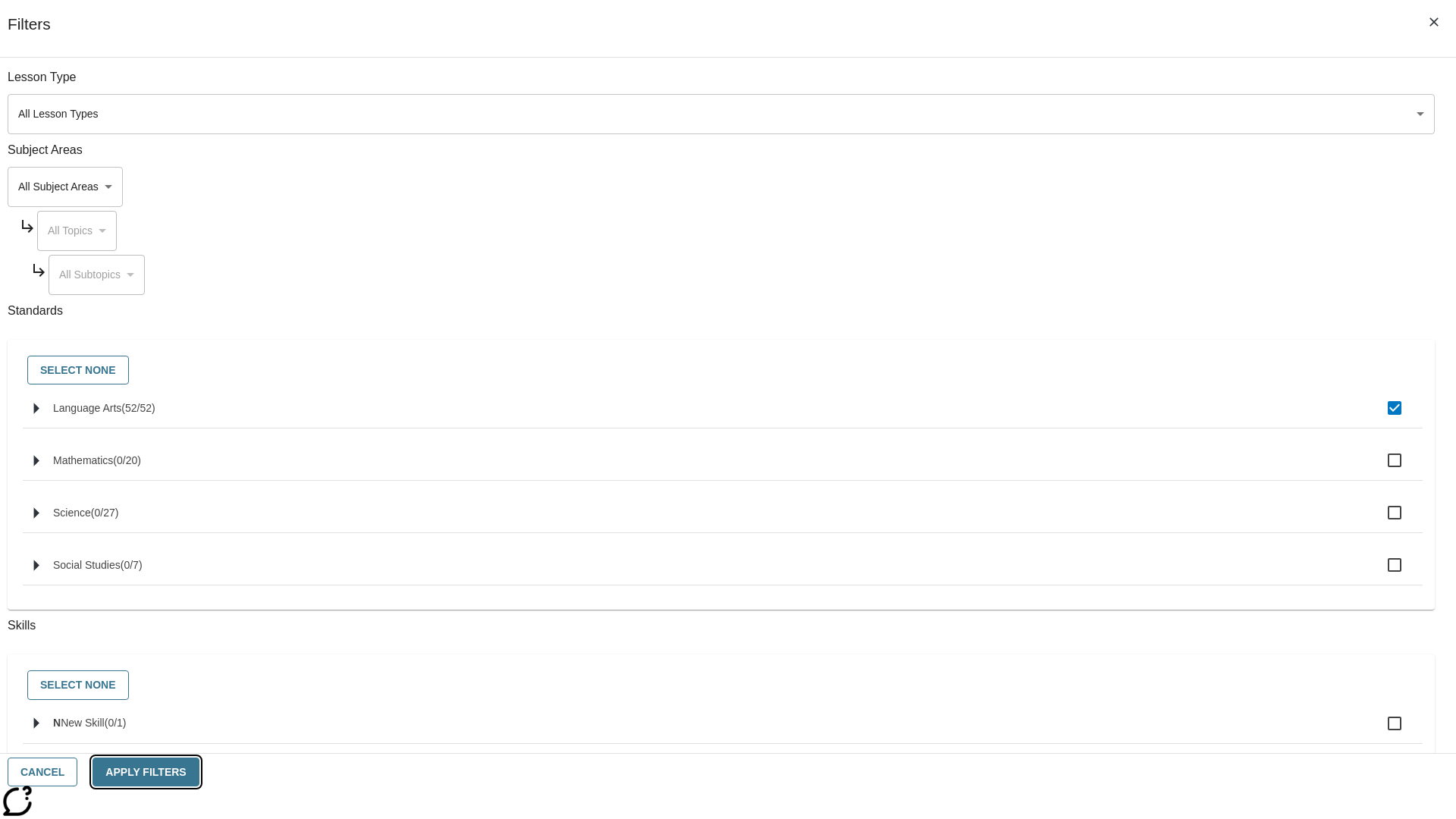
click at [198, 772] on button "Apply Filters" at bounding box center [146, 772] width 107 height 30
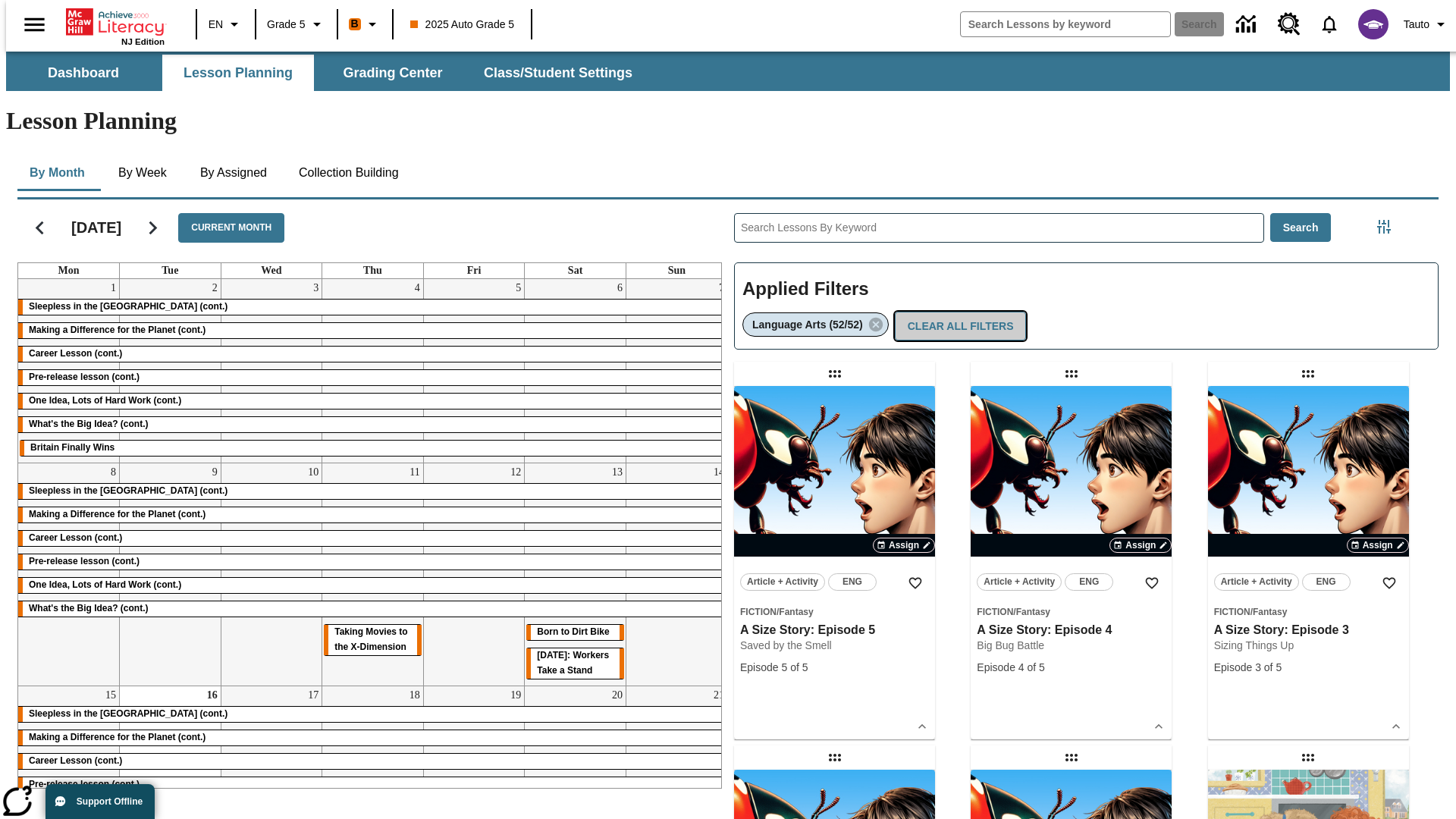
click at [957, 312] on button "Clear All Filters" at bounding box center [960, 327] width 132 height 30
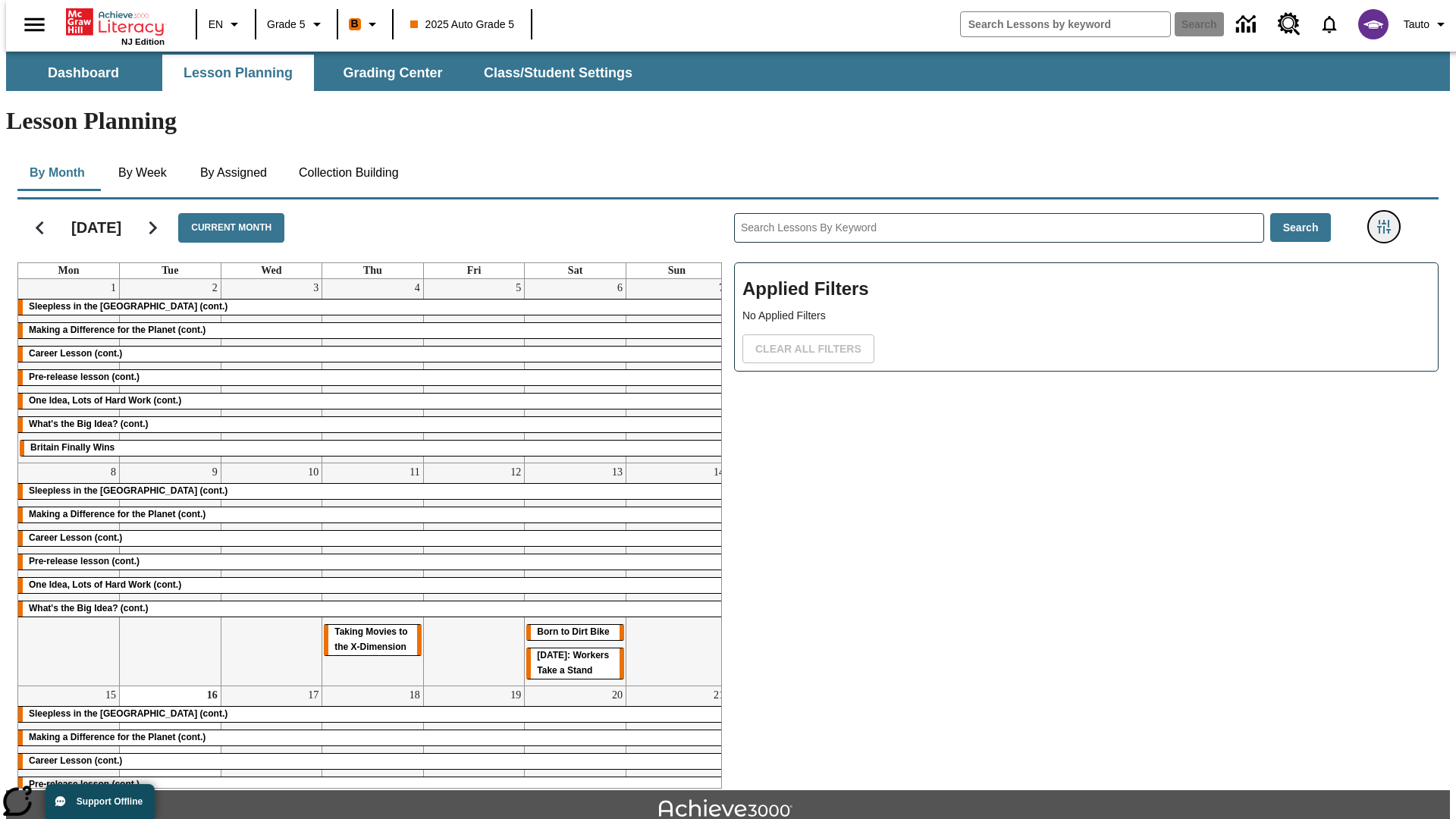
click at [1388, 220] on icon "Filters Side menu" at bounding box center [1384, 227] width 14 height 14
